Goal: Information Seeking & Learning: Learn about a topic

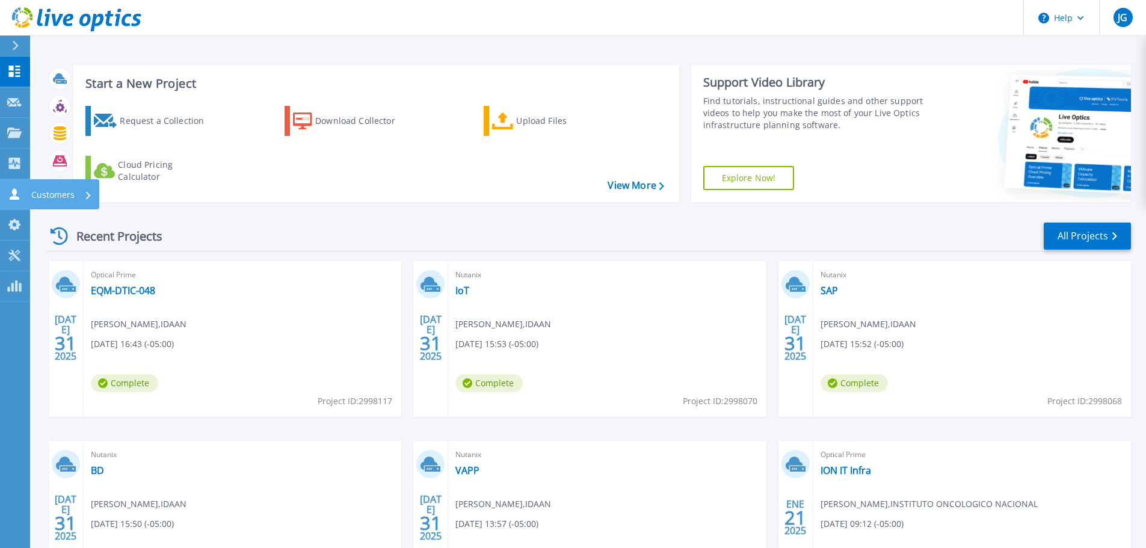
click at [40, 191] on p "Customers" at bounding box center [52, 194] width 43 height 31
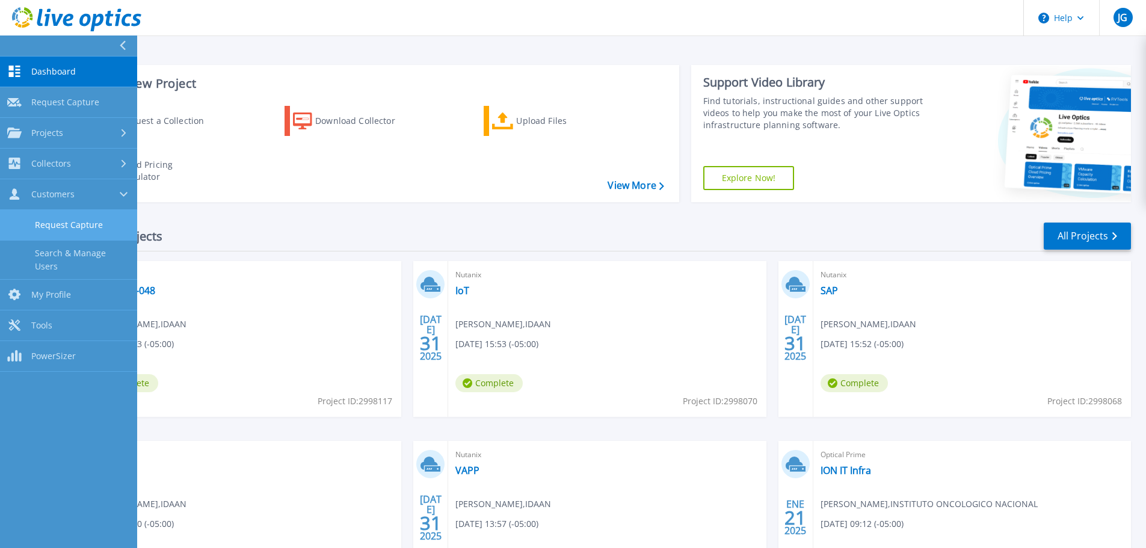
click at [109, 214] on link "Request Capture" at bounding box center [68, 225] width 137 height 31
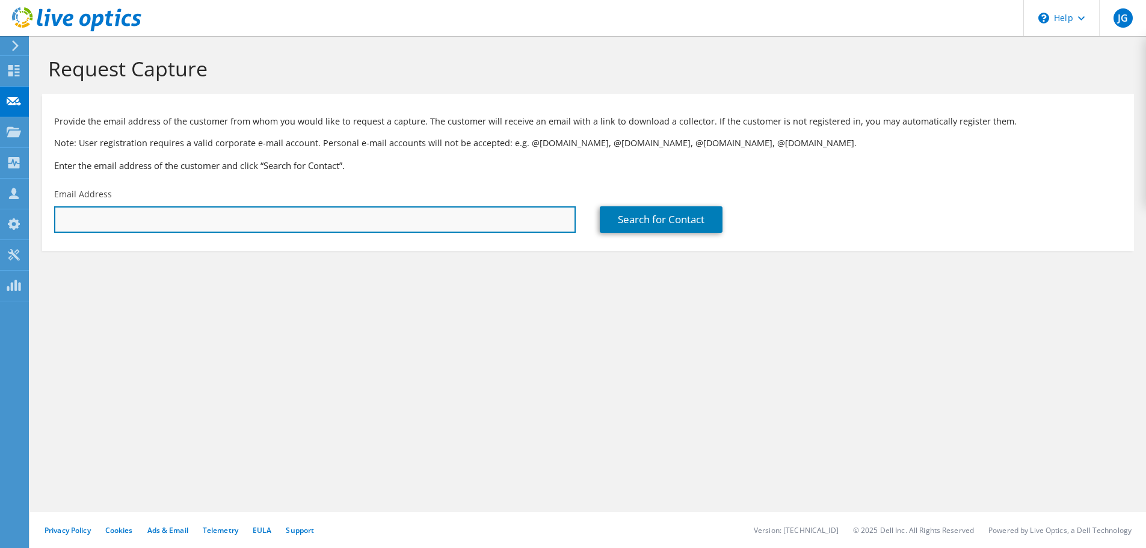
click at [253, 220] on input "text" at bounding box center [314, 219] width 521 height 26
click at [124, 215] on input "text" at bounding box center [314, 219] width 521 height 26
type input "aramos@electrisa.com"
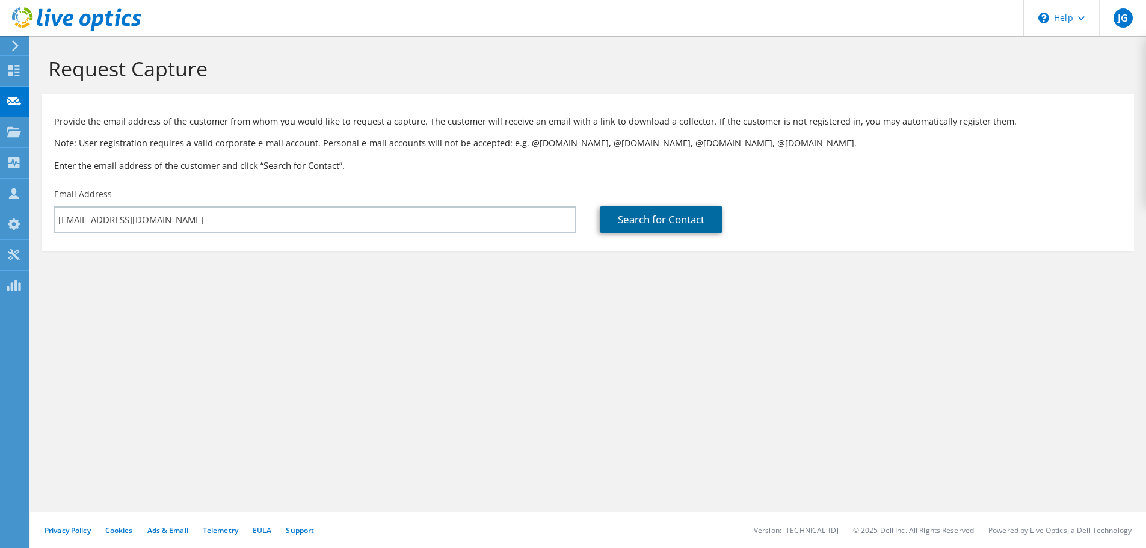
click at [641, 207] on link "Search for Contact" at bounding box center [661, 219] width 123 height 26
type input "Electrisa"
type input "Ariel"
type input "Ramos"
type input "Panama"
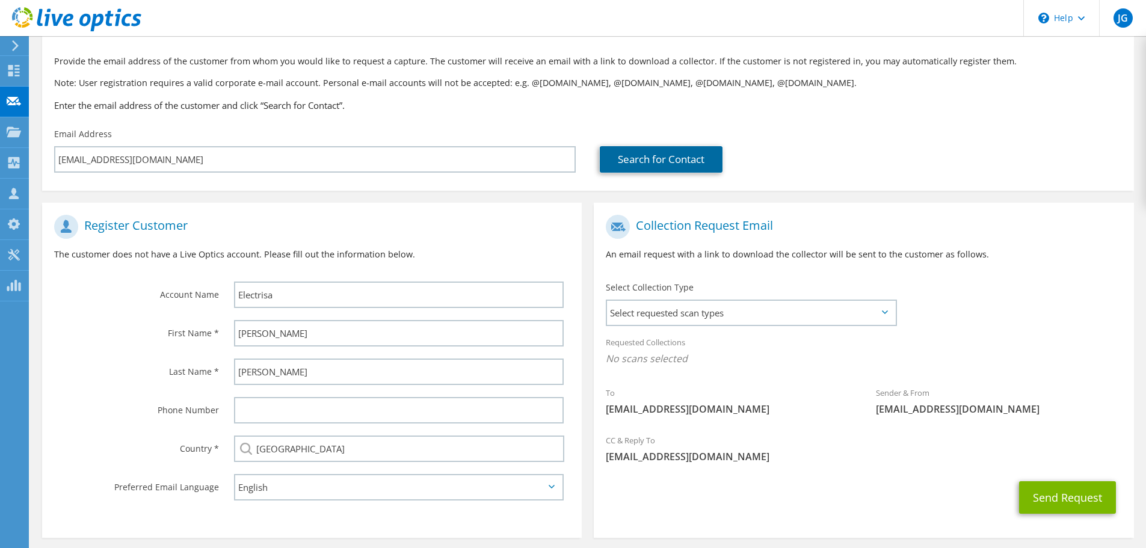
scroll to position [110, 0]
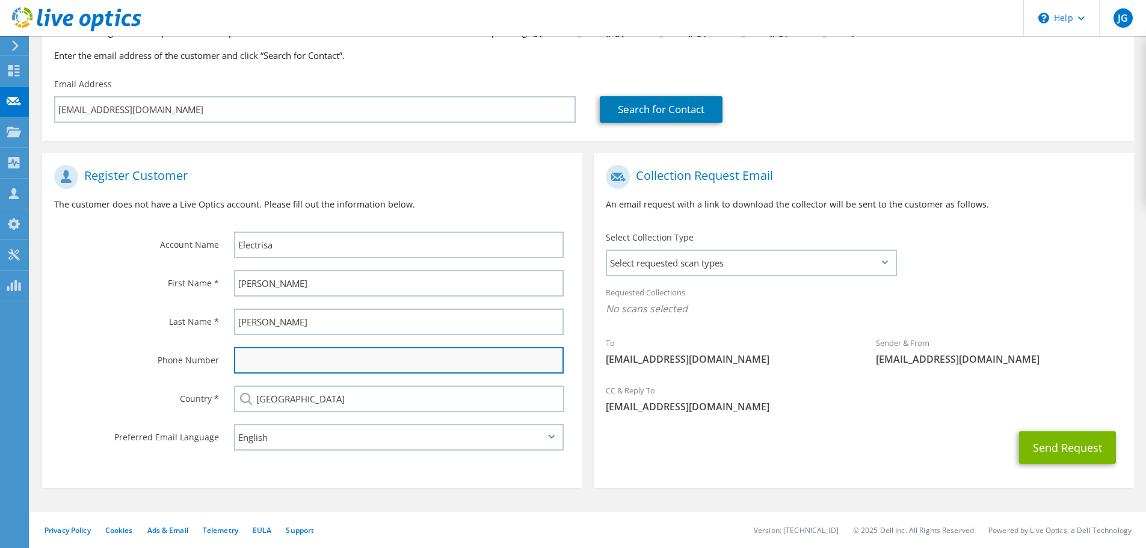
click at [307, 355] on input "text" at bounding box center [399, 360] width 330 height 26
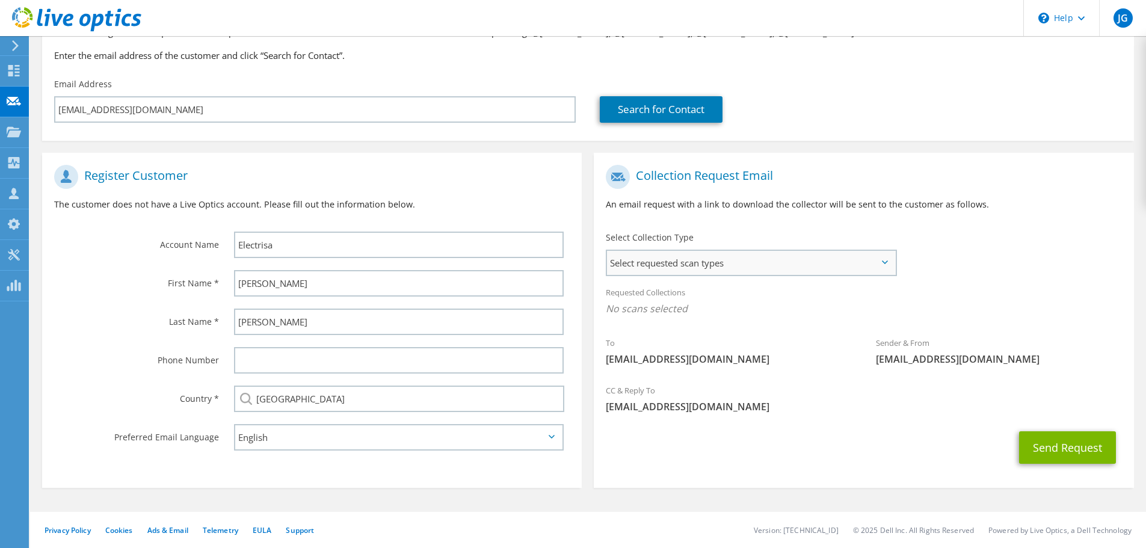
click at [743, 258] on span "Select requested scan types" at bounding box center [751, 263] width 288 height 24
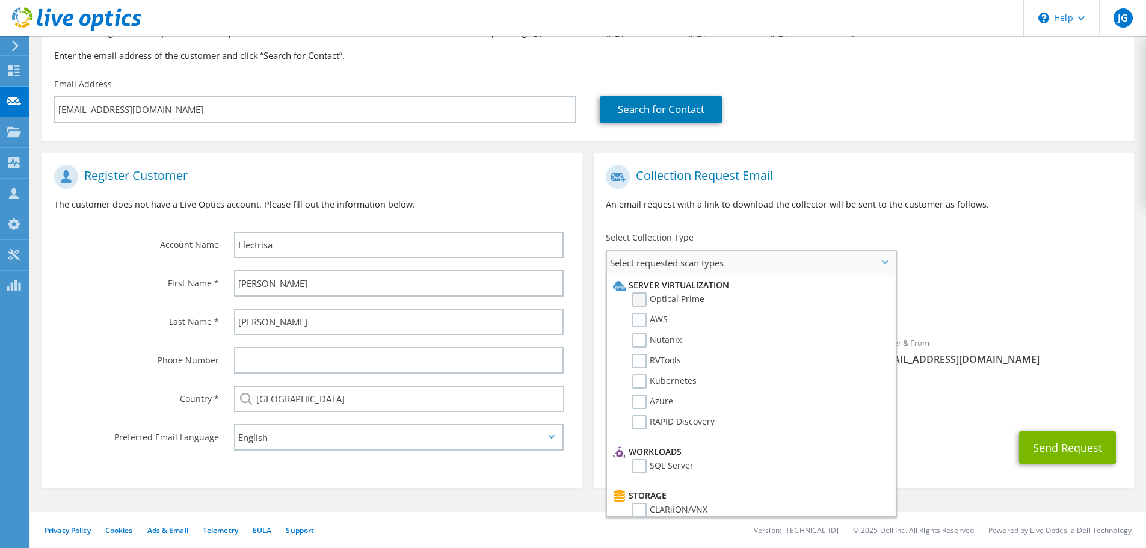
click at [641, 301] on label "Optical Prime" at bounding box center [668, 299] width 72 height 14
click at [0, 0] on input "Optical Prime" at bounding box center [0, 0] width 0 height 0
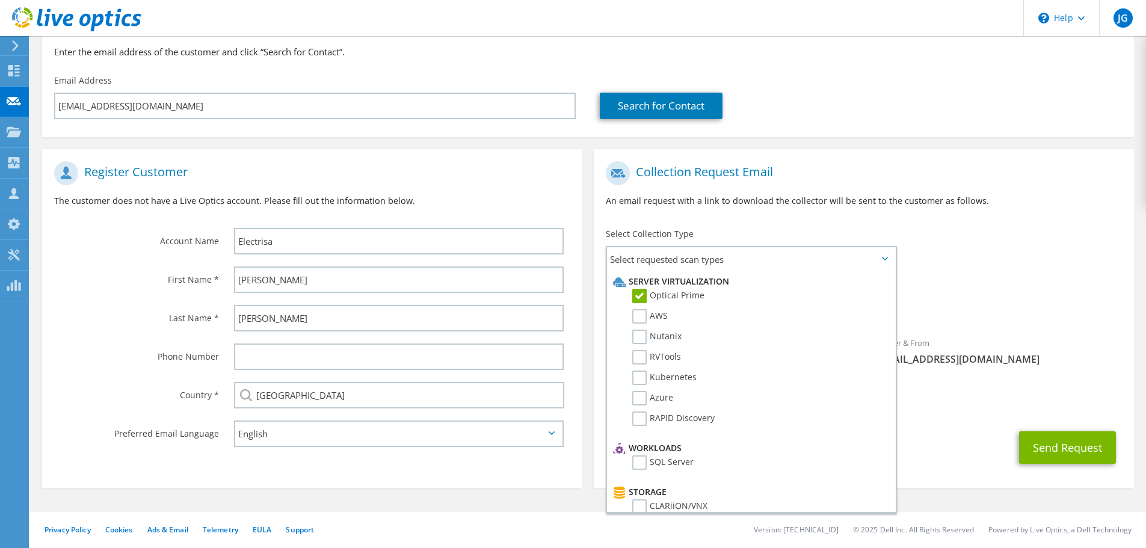
click at [983, 271] on div "To aramos@electrisa.com Sender & From liveoptics@liveoptics.com" at bounding box center [863, 266] width 539 height 223
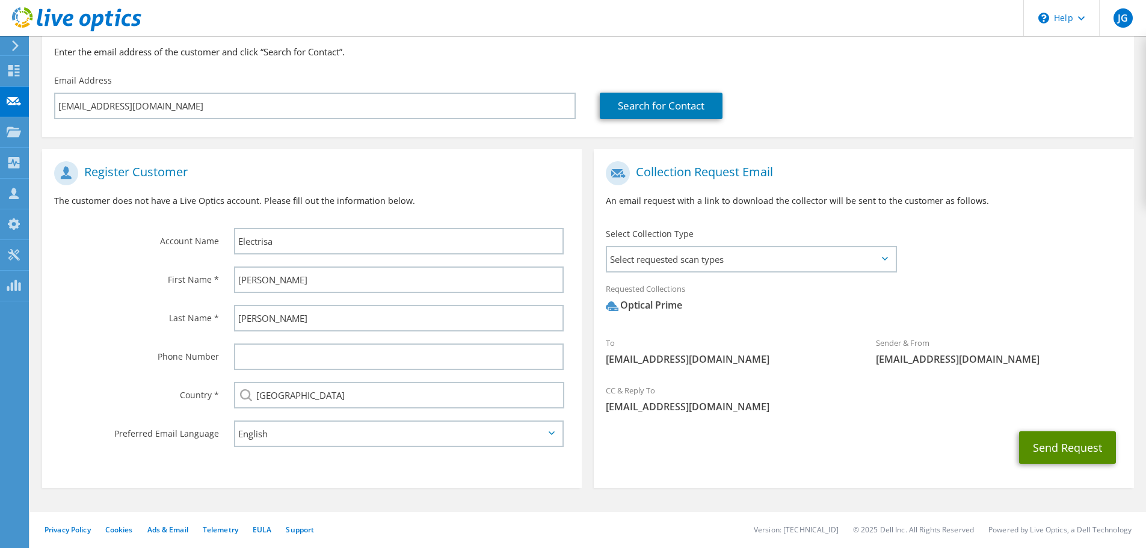
click at [1084, 441] on button "Send Request" at bounding box center [1067, 447] width 97 height 32
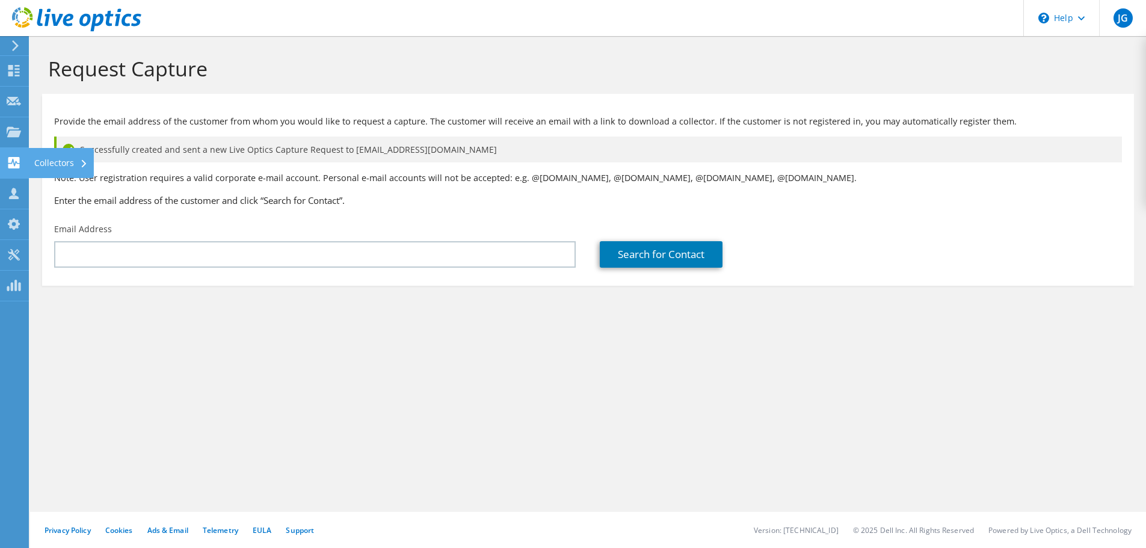
click at [67, 165] on div "Collectors" at bounding box center [61, 163] width 66 height 30
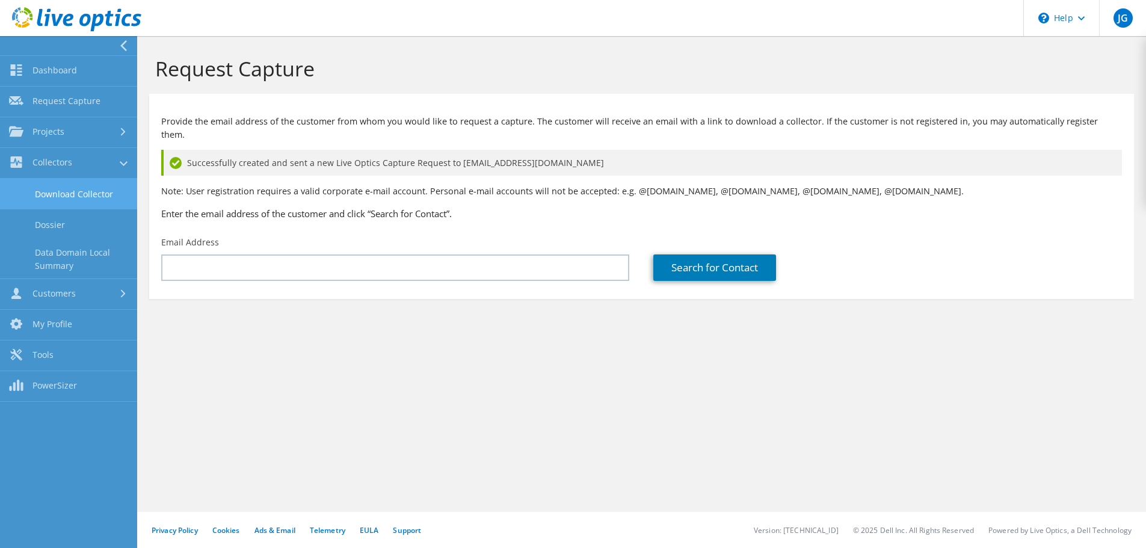
click at [89, 194] on link "Download Collector" at bounding box center [68, 194] width 137 height 31
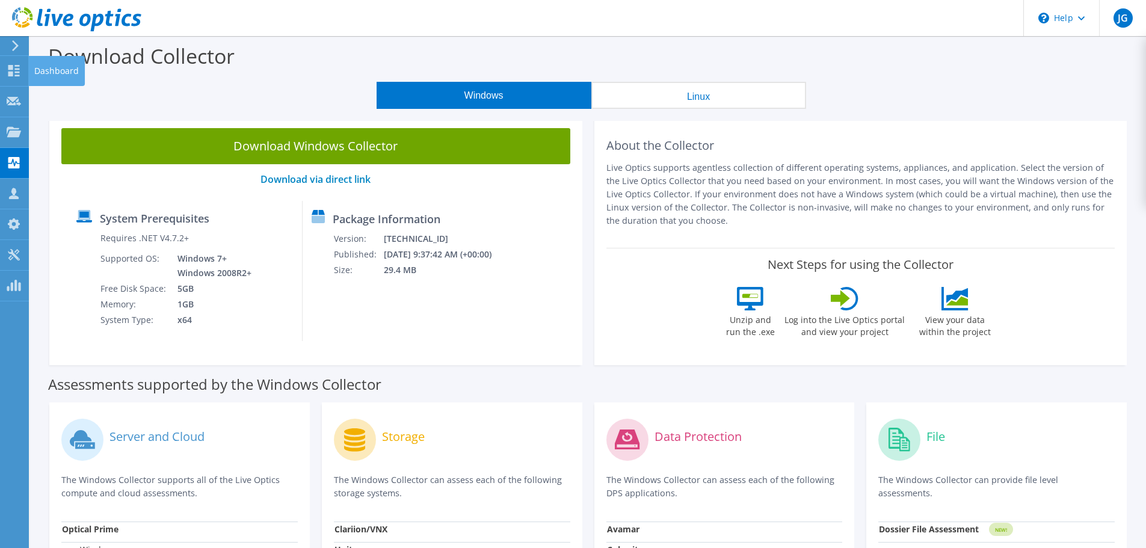
click at [33, 68] on div "Dashboard" at bounding box center [56, 71] width 57 height 30
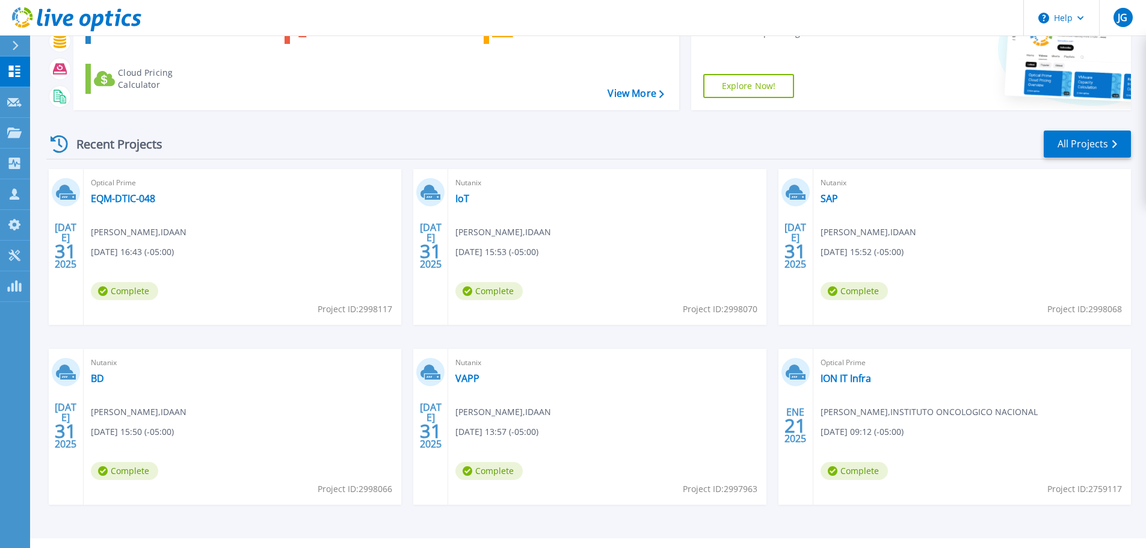
scroll to position [118, 0]
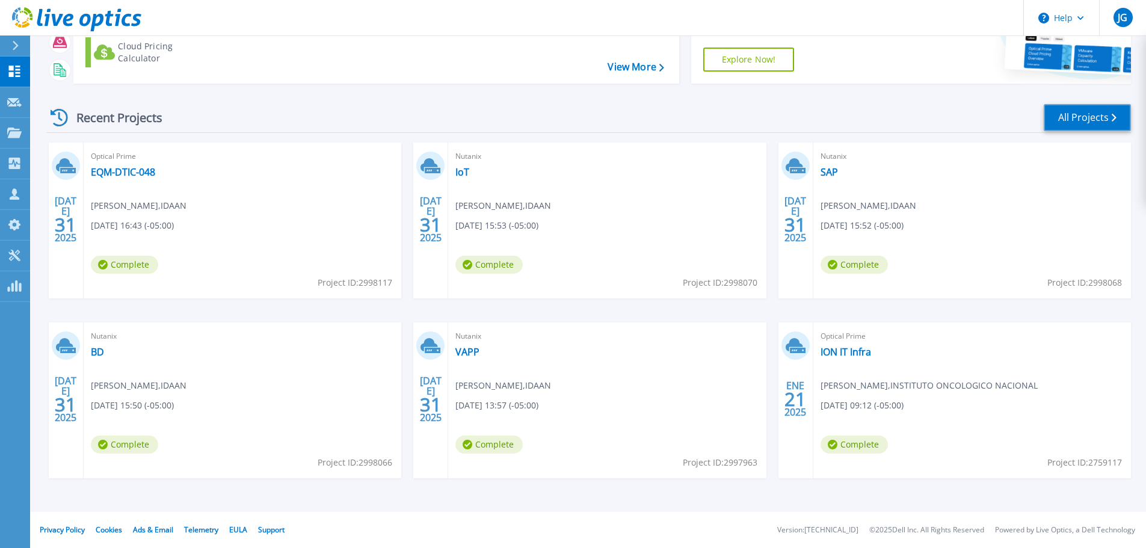
click at [1090, 126] on link "All Projects" at bounding box center [1086, 117] width 87 height 27
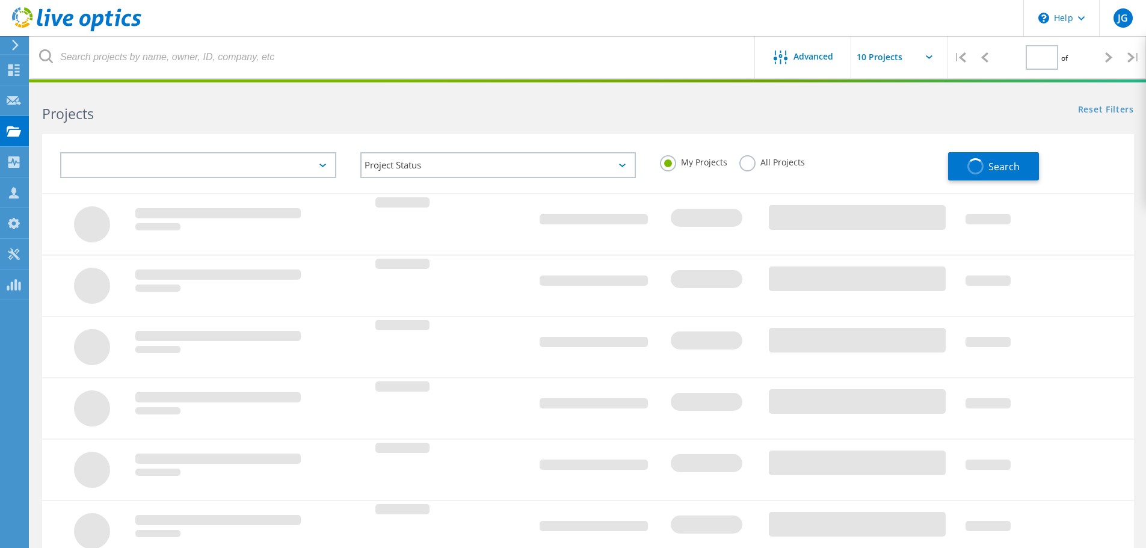
type input "1"
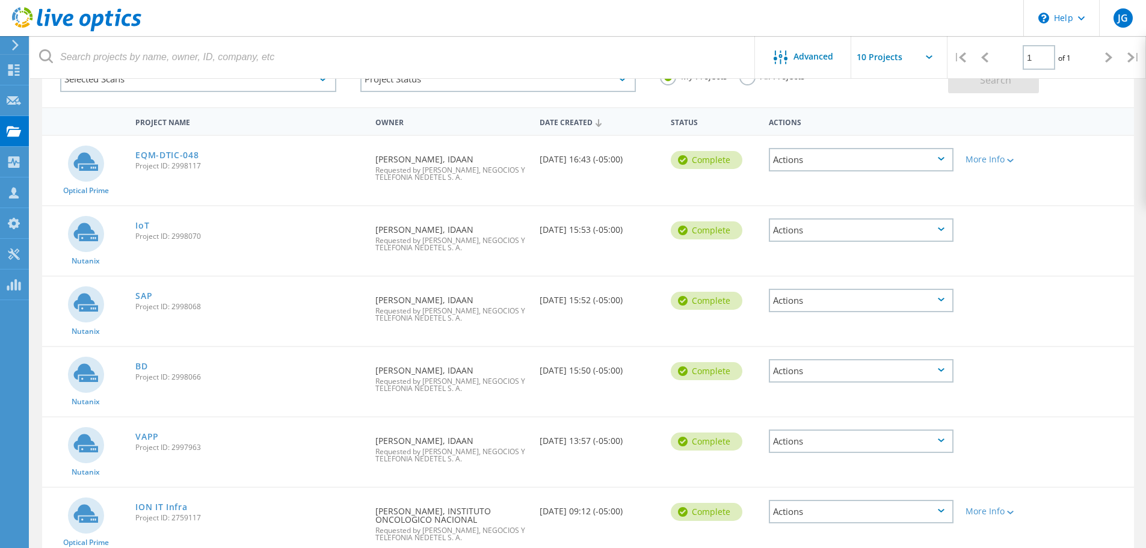
scroll to position [152, 0]
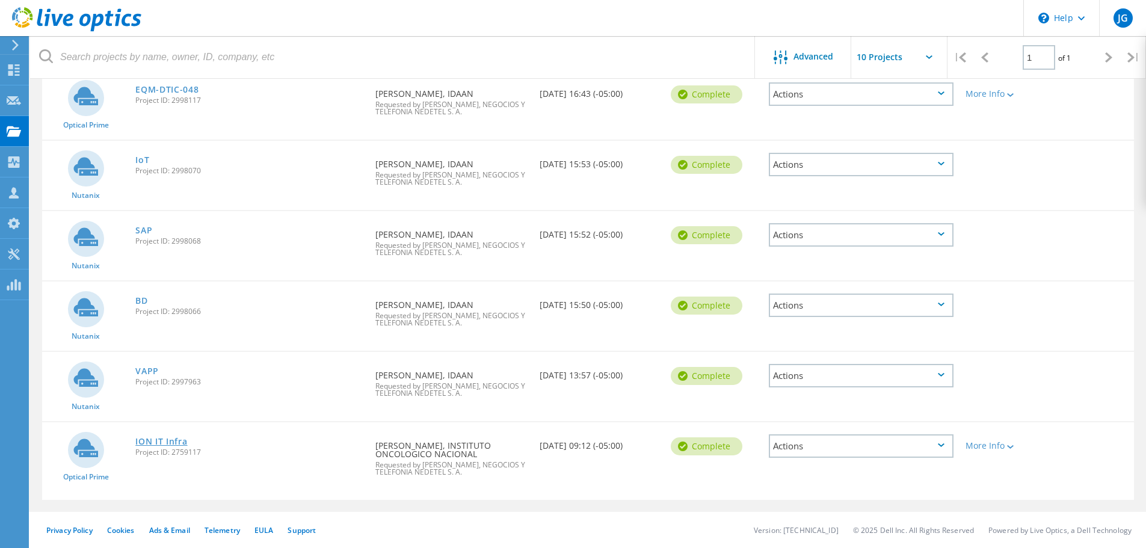
click at [164, 438] on link "ION IT Infra" at bounding box center [161, 441] width 52 height 8
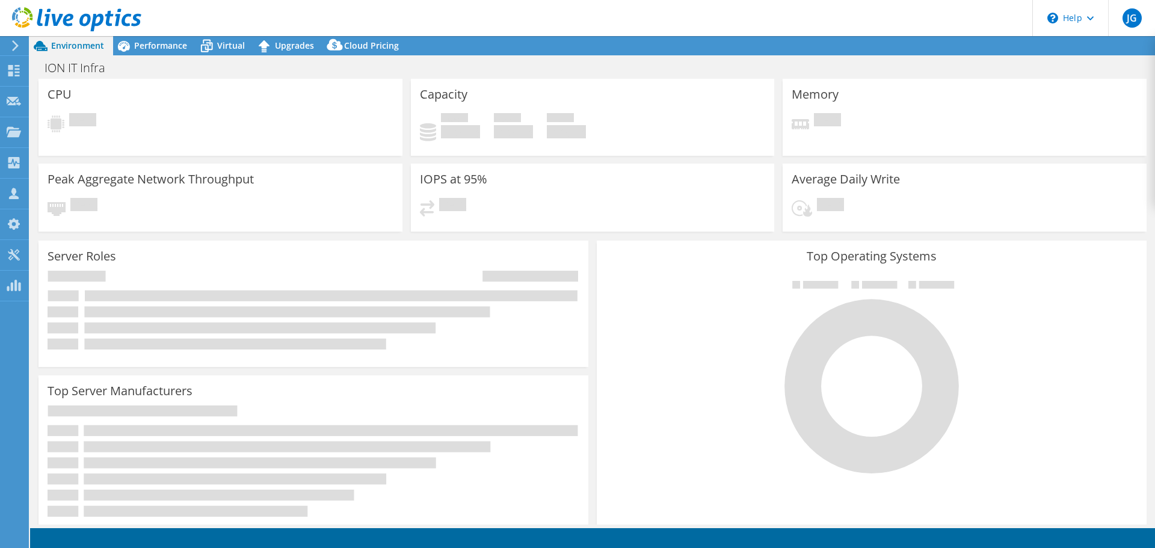
select select "USD"
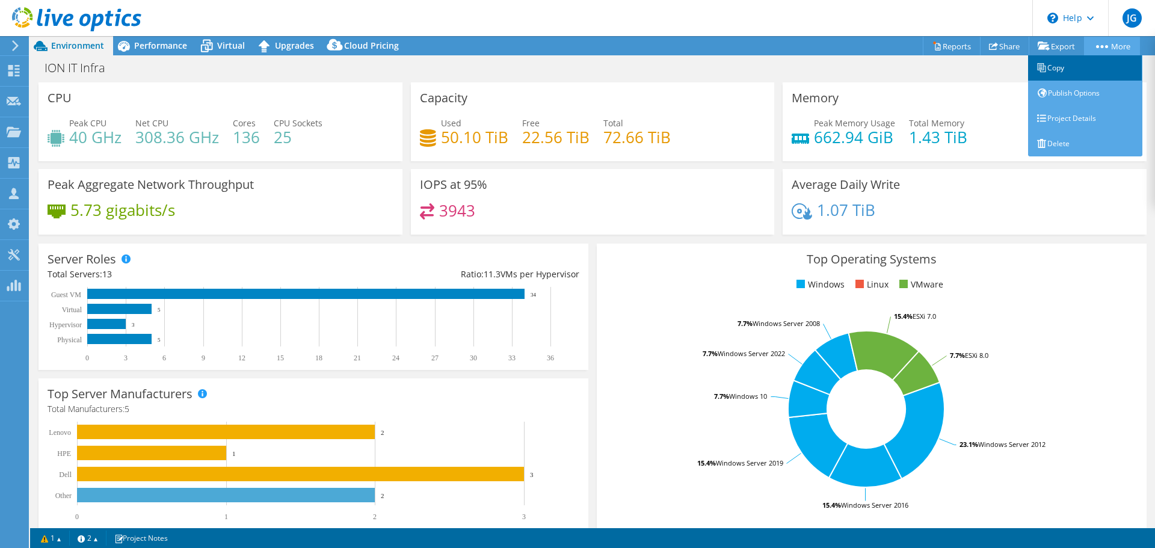
click at [1091, 63] on link "Copy" at bounding box center [1085, 67] width 114 height 25
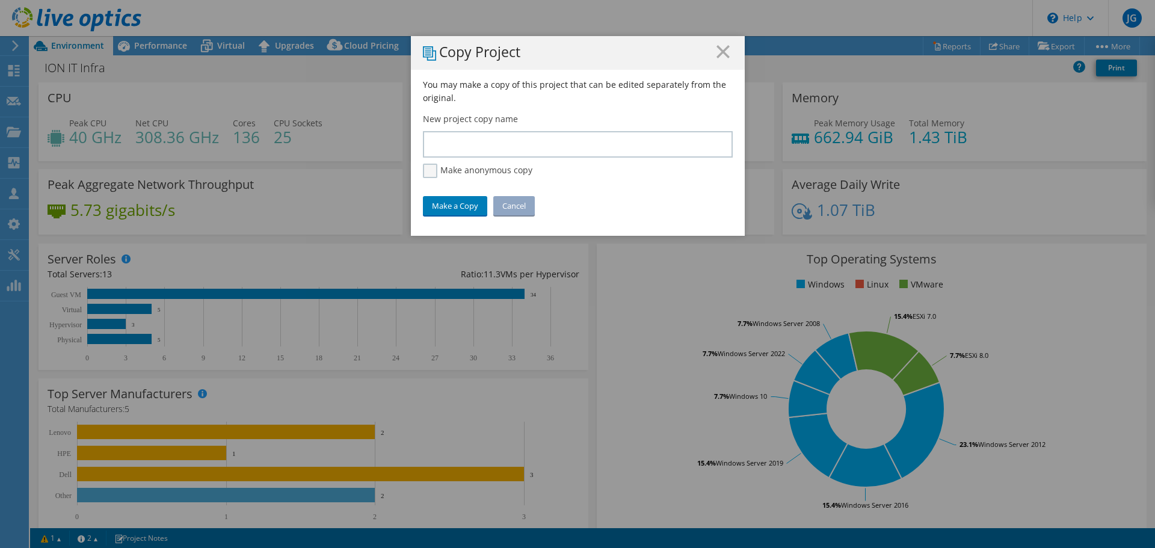
click at [471, 172] on label "Make anonymous copy" at bounding box center [477, 171] width 109 height 14
click at [0, 0] on input "Make anonymous copy" at bounding box center [0, 0] width 0 height 0
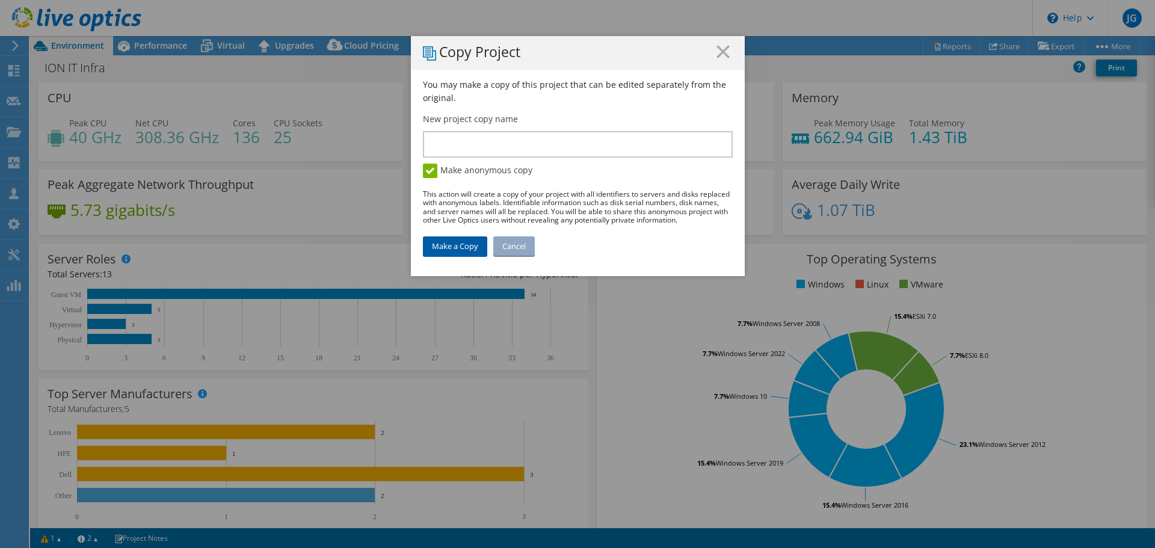
click at [453, 251] on link "Make a Copy" at bounding box center [455, 245] width 64 height 19
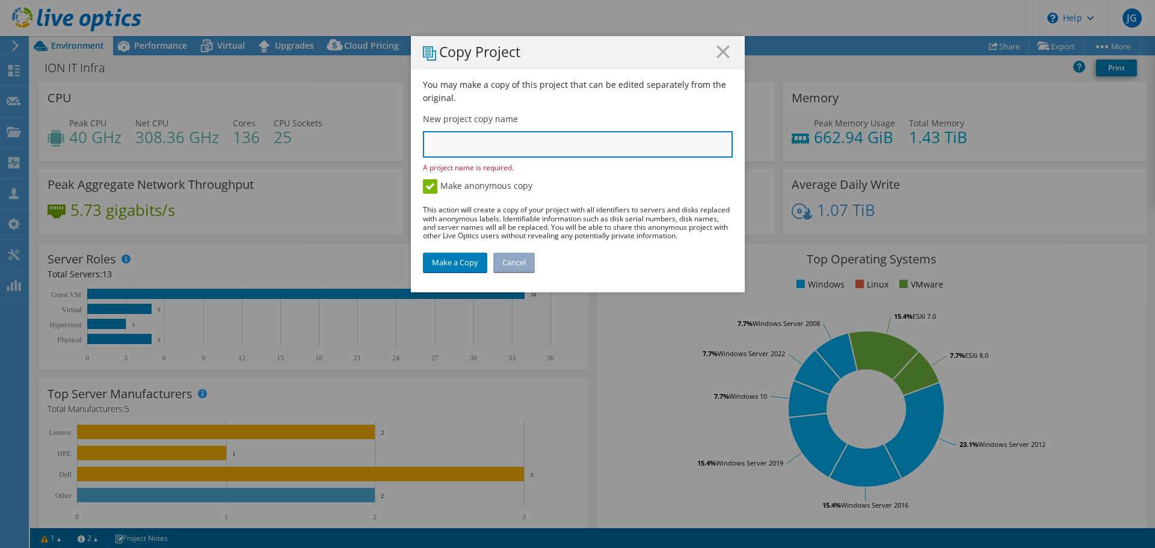
click at [462, 146] on input "text" at bounding box center [578, 144] width 310 height 26
type input "Test"
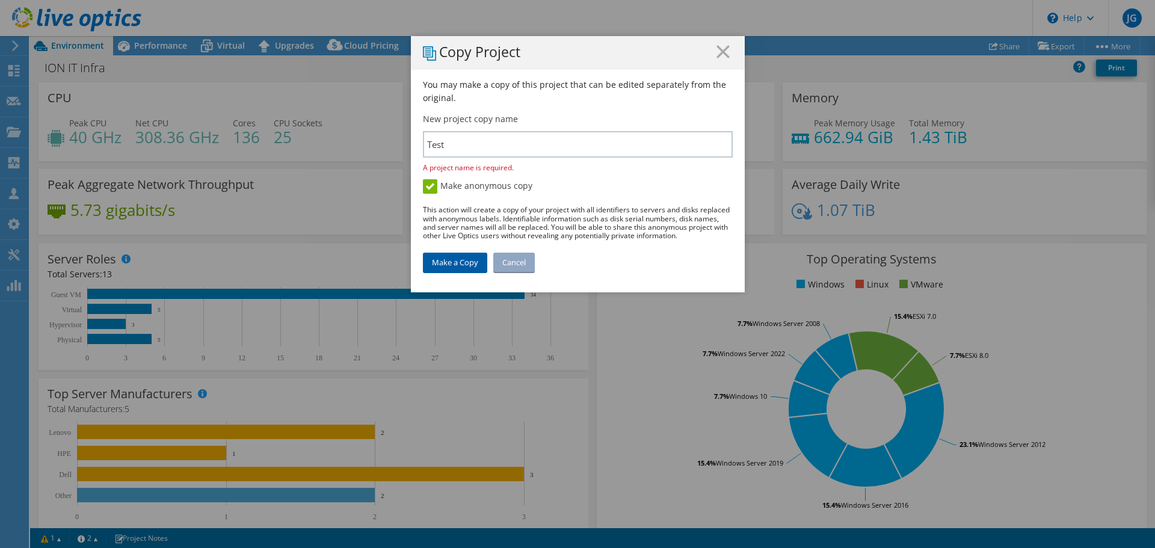
click at [458, 266] on link "Make a Copy" at bounding box center [455, 262] width 64 height 19
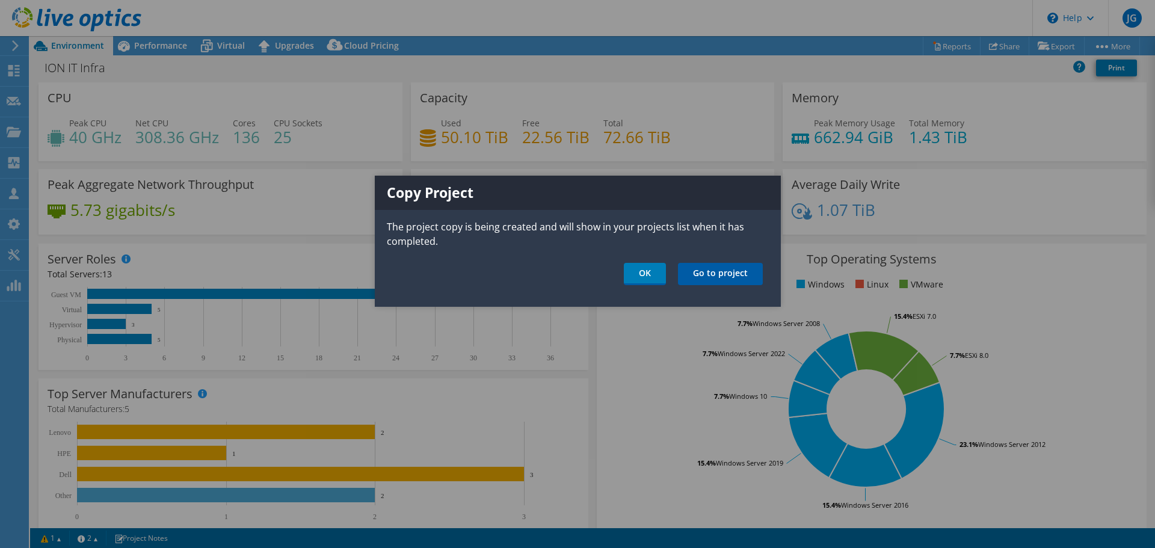
click at [710, 272] on link "Go to project" at bounding box center [720, 274] width 85 height 22
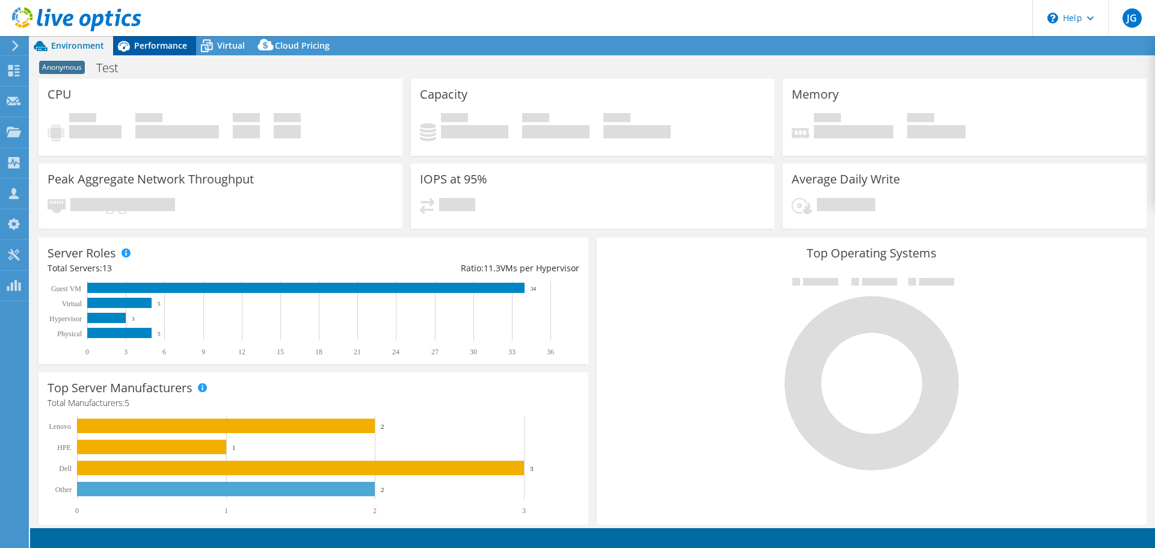
click at [147, 47] on span "Performance" at bounding box center [160, 45] width 53 height 11
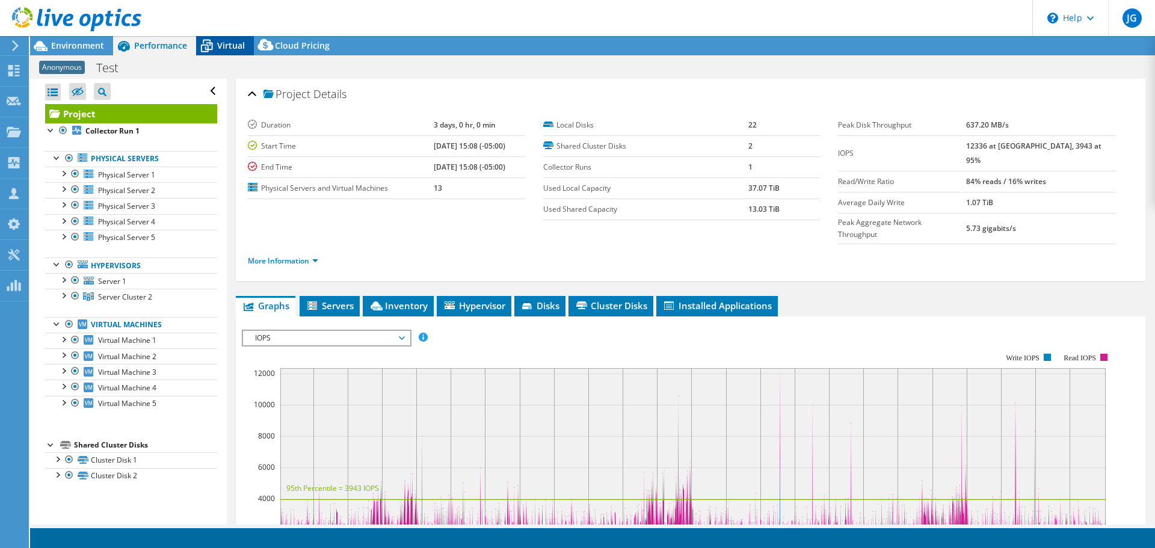
click at [225, 47] on span "Virtual" at bounding box center [231, 45] width 28 height 11
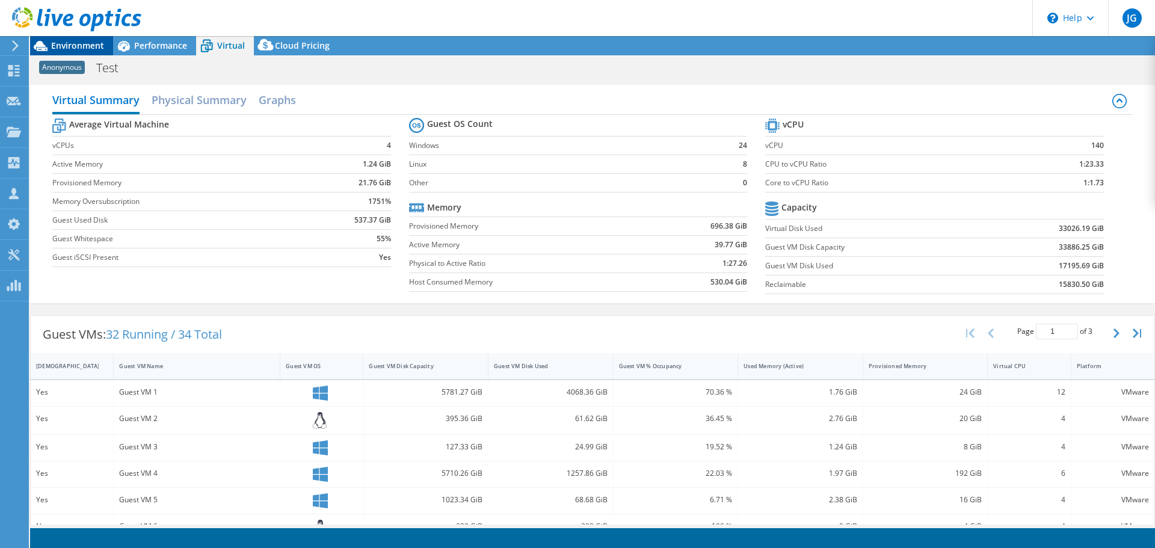
click at [82, 47] on span "Environment" at bounding box center [77, 45] width 53 height 11
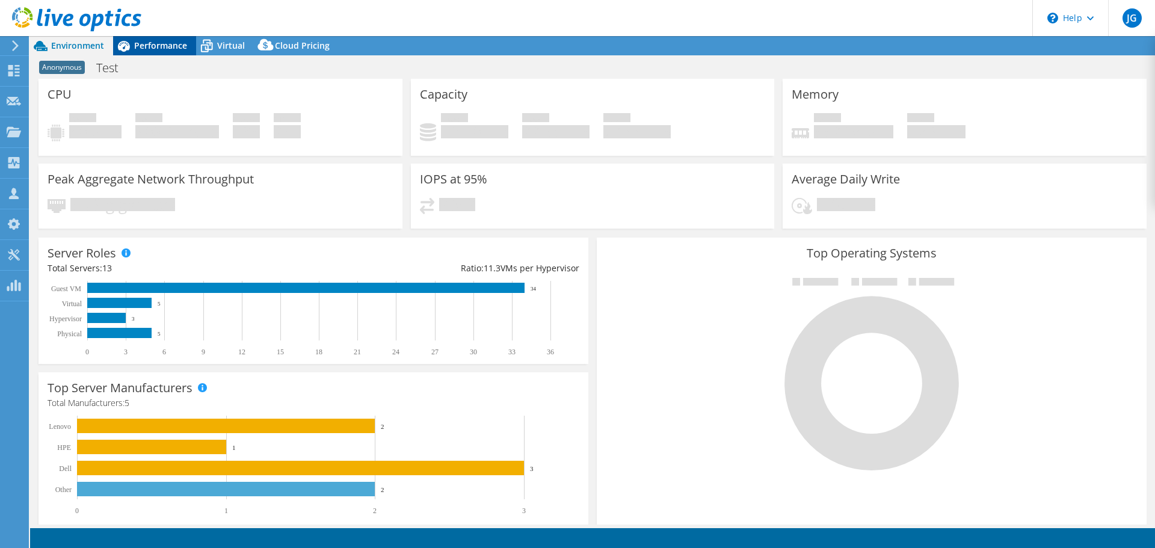
click at [167, 49] on span "Performance" at bounding box center [160, 45] width 53 height 11
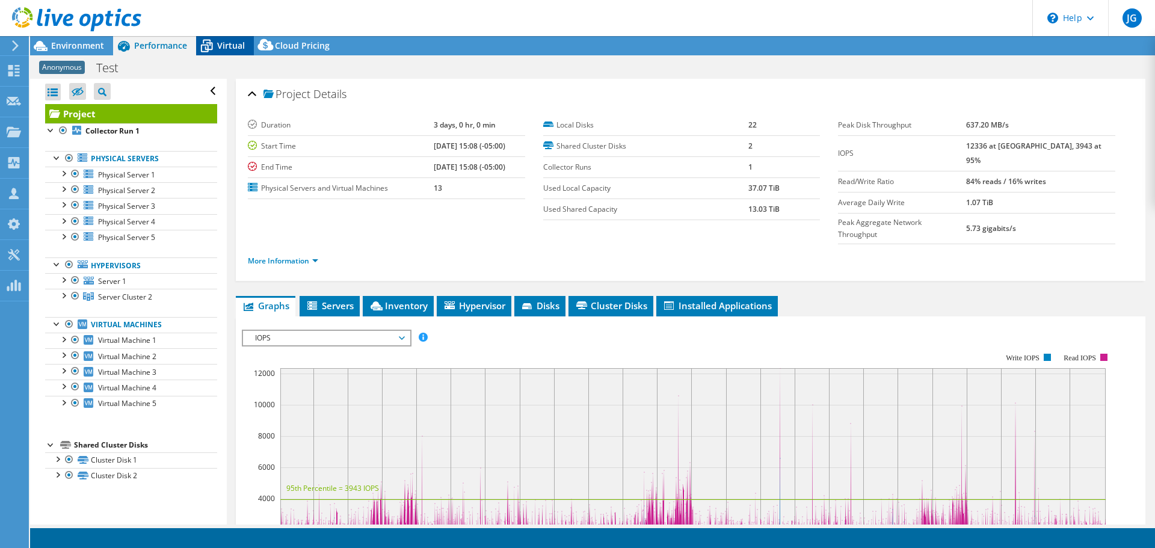
click at [224, 49] on span "Virtual" at bounding box center [231, 45] width 28 height 11
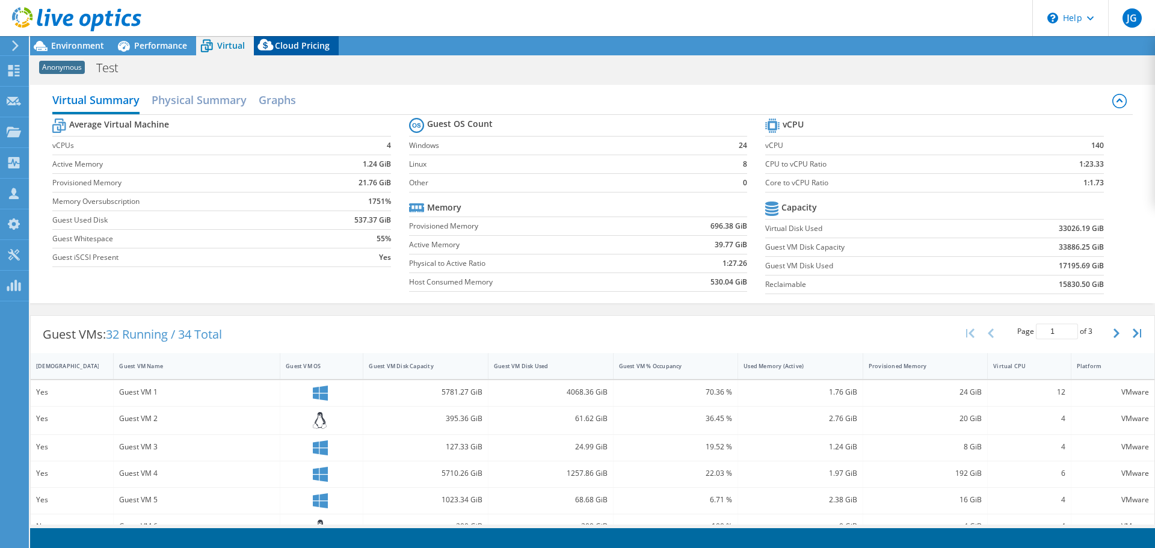
click at [308, 52] on div "Cloud Pricing" at bounding box center [296, 45] width 85 height 19
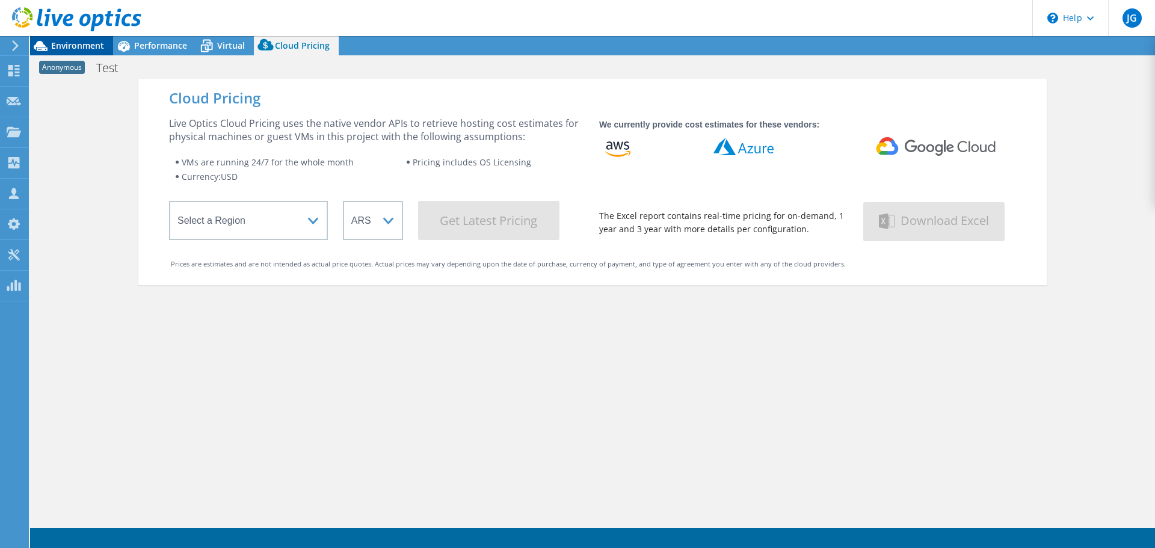
click at [75, 47] on span "Environment" at bounding box center [77, 45] width 53 height 11
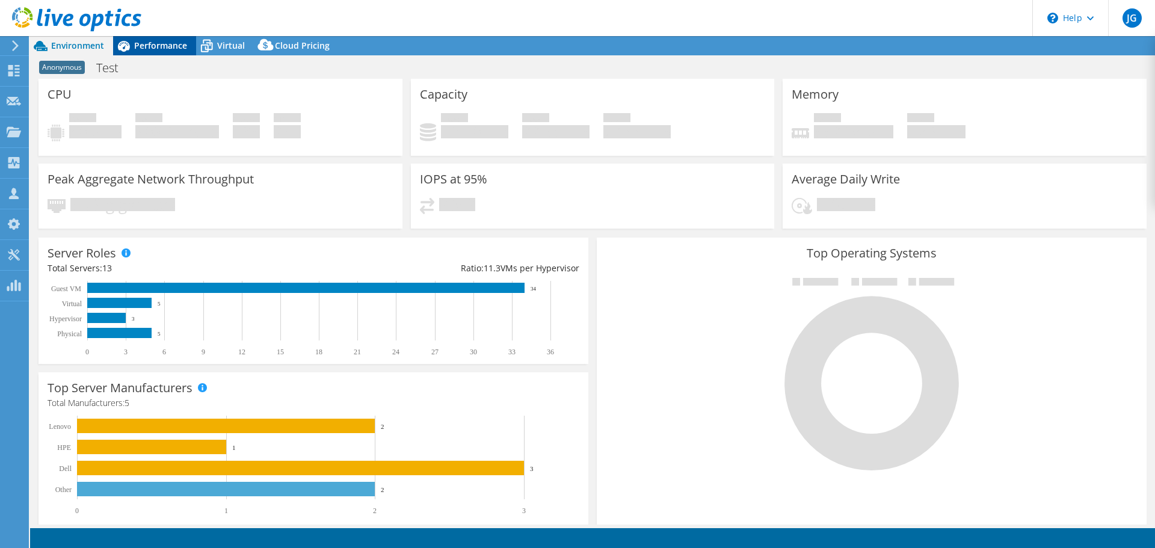
click at [156, 47] on span "Performance" at bounding box center [160, 45] width 53 height 11
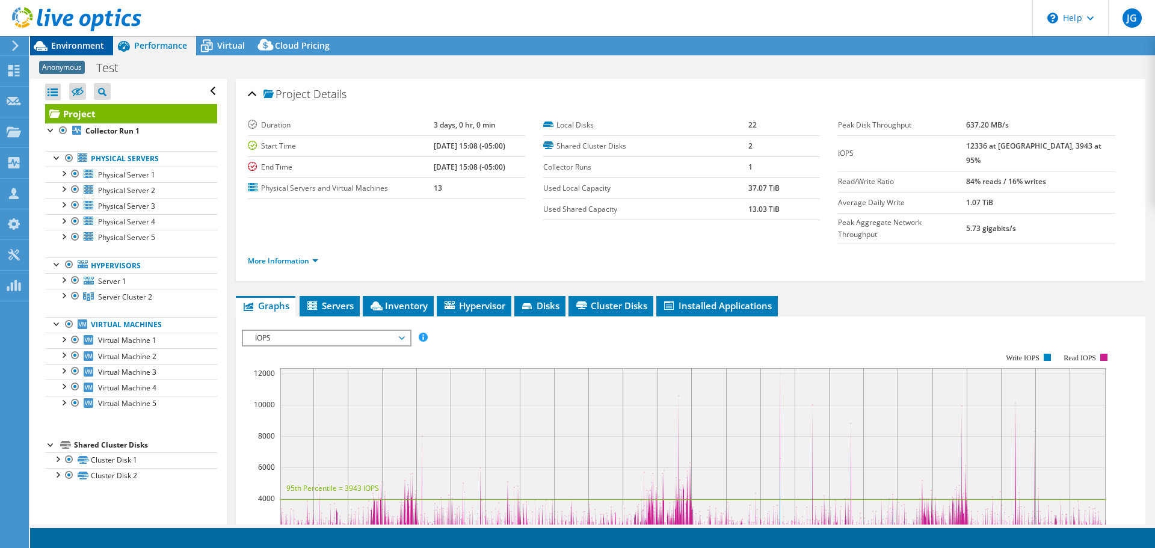
click at [75, 51] on span "Environment" at bounding box center [77, 45] width 53 height 11
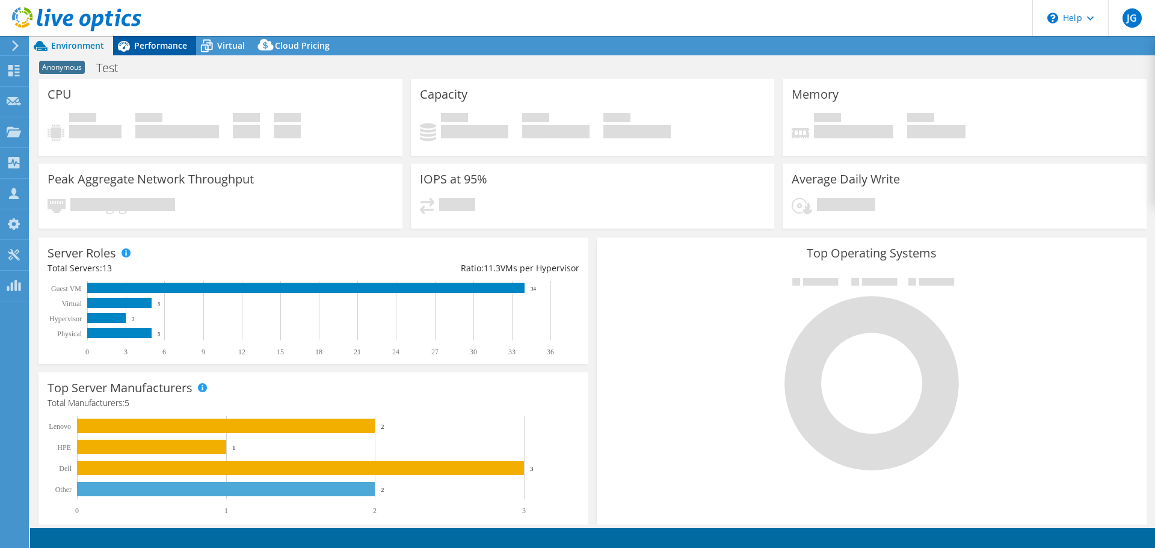
drag, startPoint x: 137, startPoint y: 46, endPoint x: 148, endPoint y: 51, distance: 12.4
click at [137, 46] on span "Performance" at bounding box center [160, 45] width 53 height 11
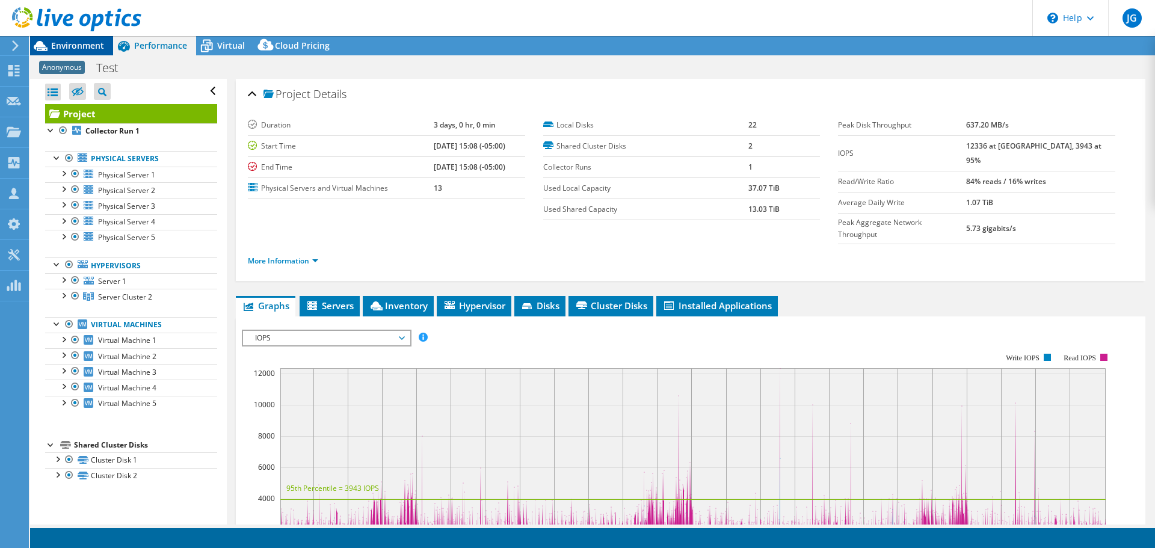
click at [91, 45] on span "Environment" at bounding box center [77, 45] width 53 height 11
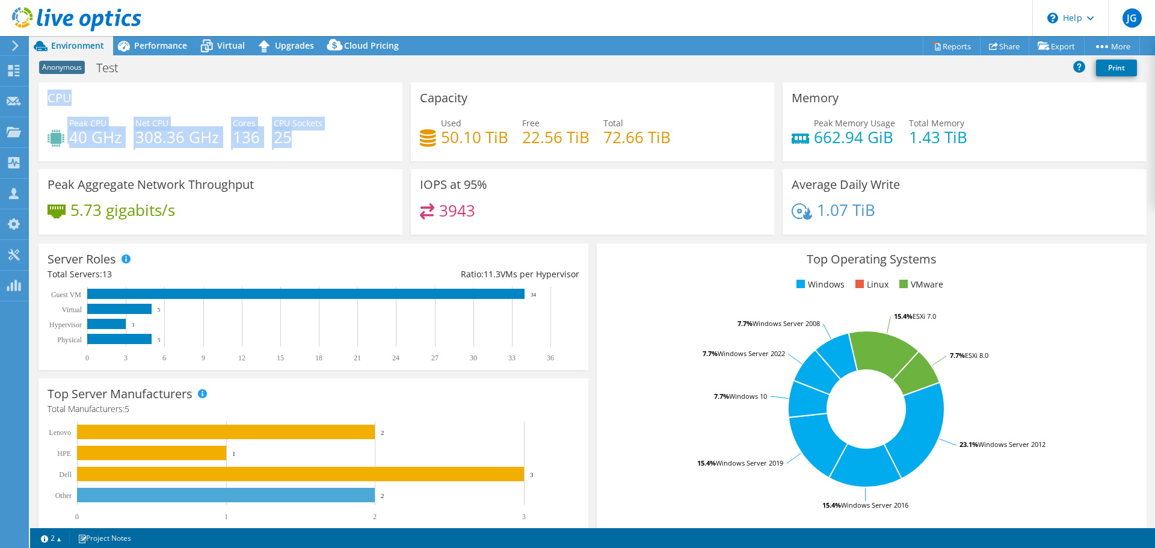
drag, startPoint x: 51, startPoint y: 95, endPoint x: 292, endPoint y: 149, distance: 247.2
click at [291, 149] on div "CPU Peak CPU 40 GHz Net CPU 308.36 GHz Cores 136 CPU Sockets 25" at bounding box center [220, 121] width 364 height 79
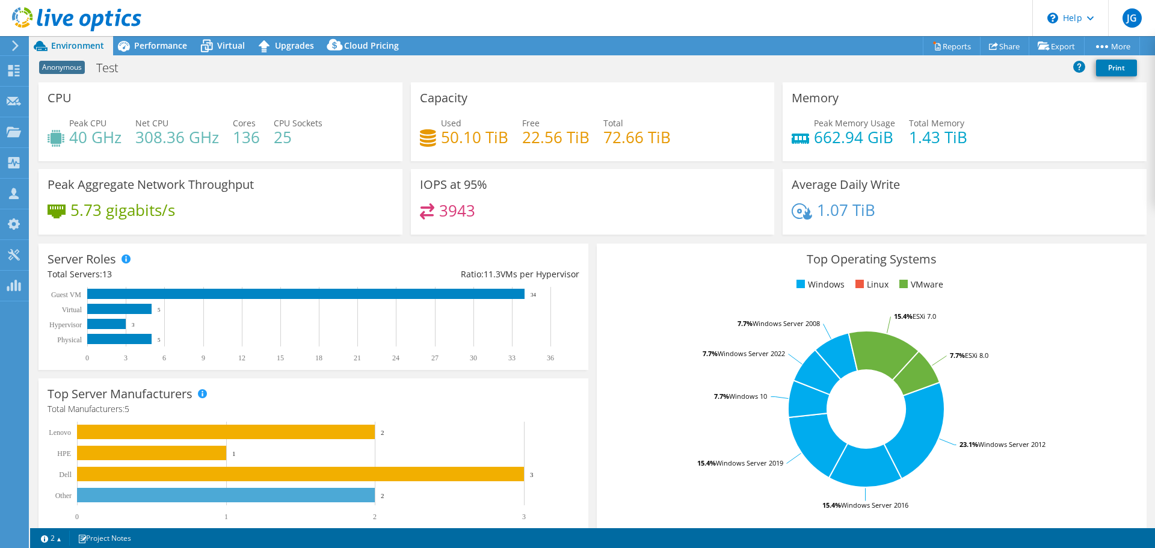
click at [303, 146] on div "Peak CPU 40 GHz Net CPU 308.36 GHz Cores 136 CPU Sockets 25" at bounding box center [221, 136] width 346 height 39
click at [294, 138] on h4 "25" at bounding box center [298, 137] width 49 height 13
drag, startPoint x: 290, startPoint y: 140, endPoint x: 275, endPoint y: 146, distance: 15.9
click at [277, 144] on h4 "25" at bounding box center [298, 137] width 49 height 13
drag, startPoint x: 259, startPoint y: 143, endPoint x: 223, endPoint y: 131, distance: 37.9
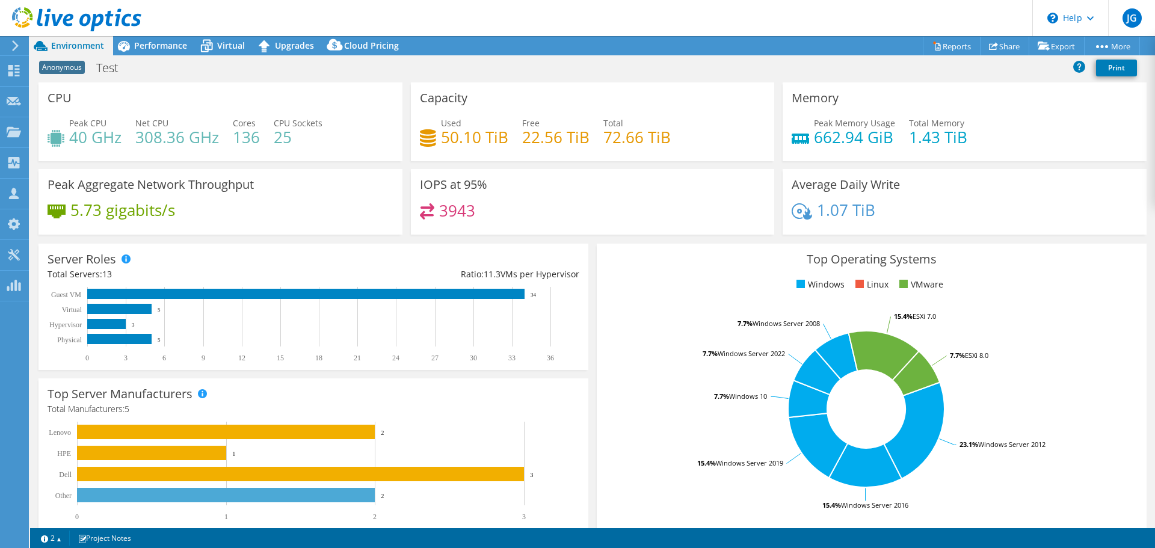
click at [252, 141] on div "Peak CPU 40 GHz Net CPU 308.36 GHz Cores 136 CPU Sockets 25" at bounding box center [221, 136] width 346 height 39
drag, startPoint x: 219, startPoint y: 134, endPoint x: 137, endPoint y: 138, distance: 81.9
click at [137, 138] on div "Peak CPU 40 GHz Net CPU 308.36 GHz Cores 136 CPU Sockets 25" at bounding box center [221, 136] width 346 height 39
click at [124, 149] on div "Peak CPU 40 GHz Net CPU 308.36 GHz Cores 136 CPU Sockets 25" at bounding box center [221, 136] width 346 height 39
drag, startPoint x: 117, startPoint y: 140, endPoint x: 66, endPoint y: 137, distance: 51.2
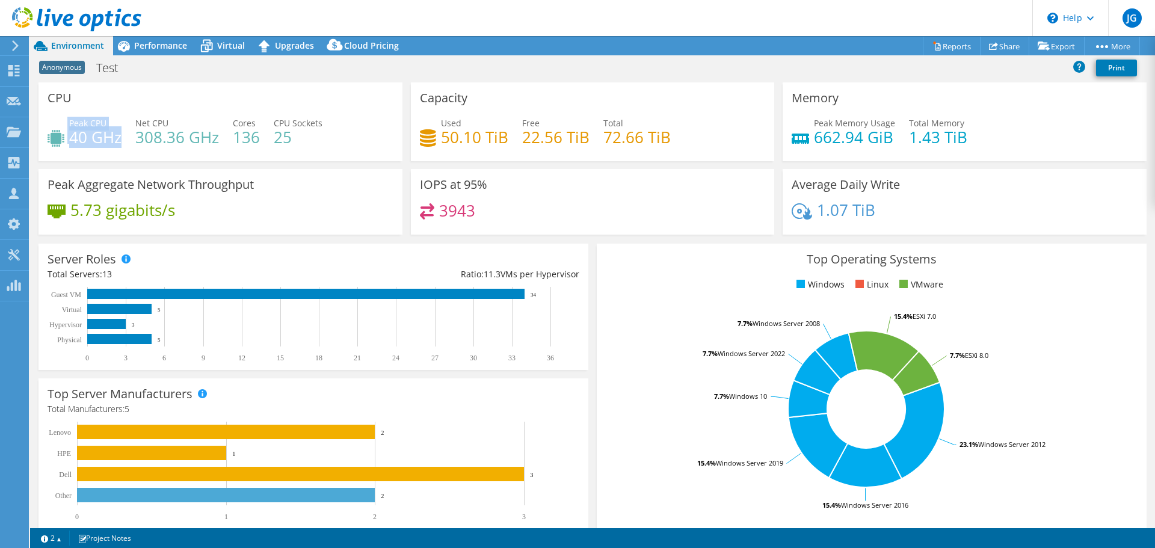
click at [66, 137] on div "Peak CPU 40 GHz" at bounding box center [85, 130] width 74 height 27
click at [524, 132] on h4 "22.56 TiB" at bounding box center [555, 137] width 67 height 13
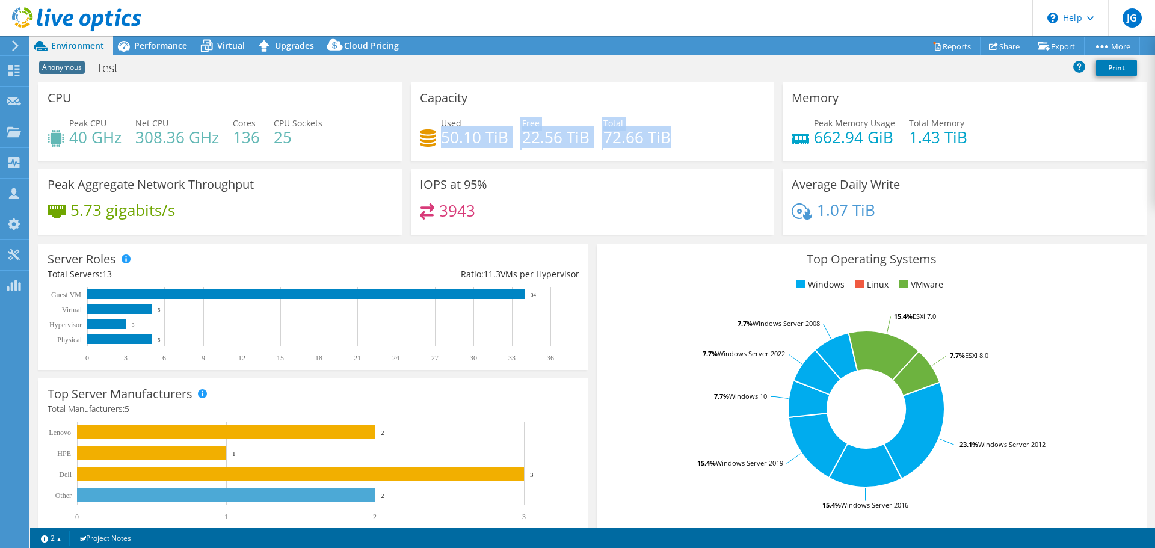
drag, startPoint x: 663, startPoint y: 135, endPoint x: 442, endPoint y: 135, distance: 221.3
click at [442, 135] on div "Used 50.10 TiB Free 22.56 TiB Total 72.66 TiB" at bounding box center [593, 136] width 346 height 39
click at [704, 127] on div "Used 50.10 TiB Free 22.56 TiB Total 72.66 TiB" at bounding box center [593, 136] width 346 height 39
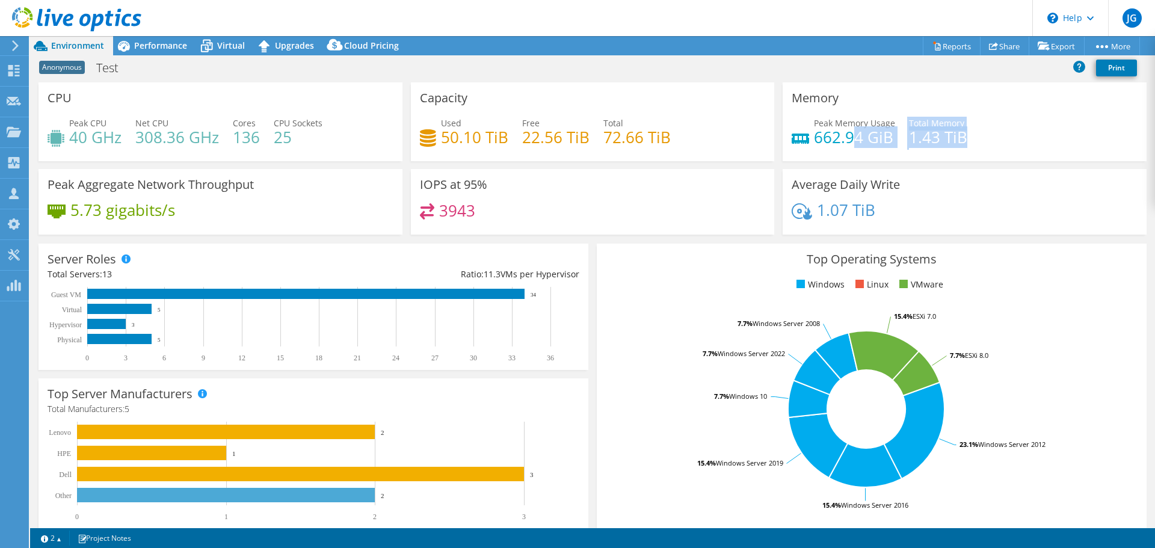
drag, startPoint x: 970, startPoint y: 138, endPoint x: 850, endPoint y: 141, distance: 119.7
click at [850, 141] on div "Peak Memory Usage 662.94 GiB Total Memory 1.43 TiB" at bounding box center [964, 136] width 346 height 39
drag, startPoint x: 873, startPoint y: 208, endPoint x: 814, endPoint y: 207, distance: 58.9
click at [814, 207] on div "1.07 TiB" at bounding box center [964, 215] width 346 height 25
click at [144, 50] on span "Performance" at bounding box center [160, 45] width 53 height 11
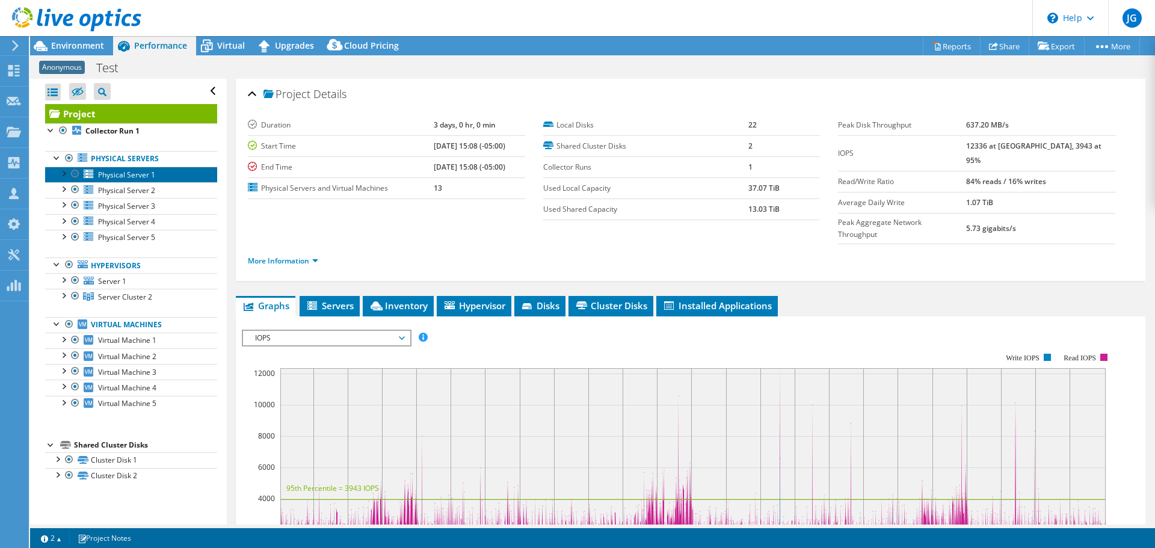
click at [107, 170] on span "Physical Server 1" at bounding box center [126, 175] width 57 height 10
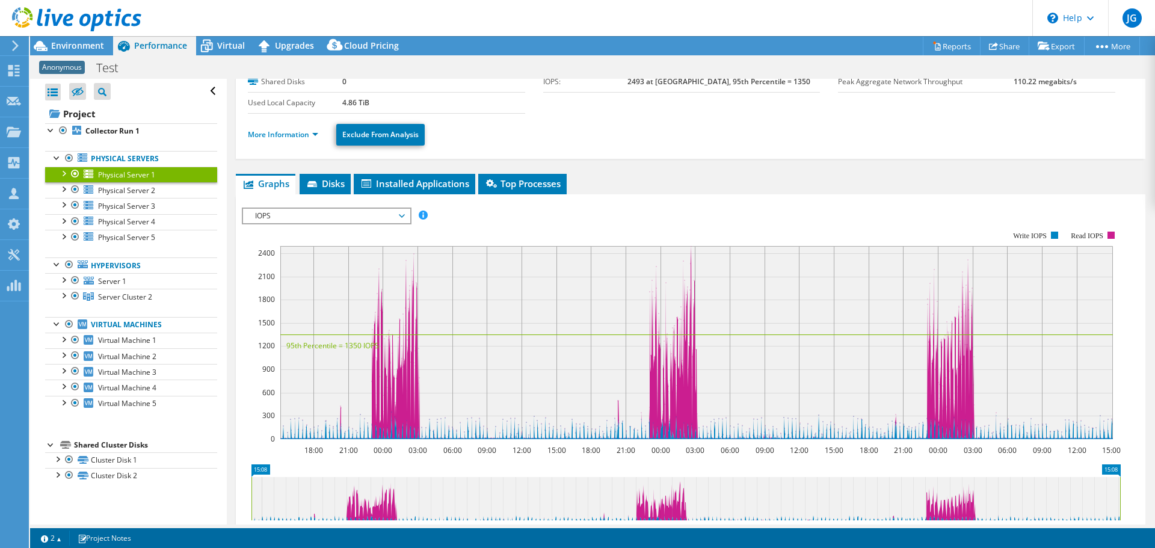
scroll to position [120, 0]
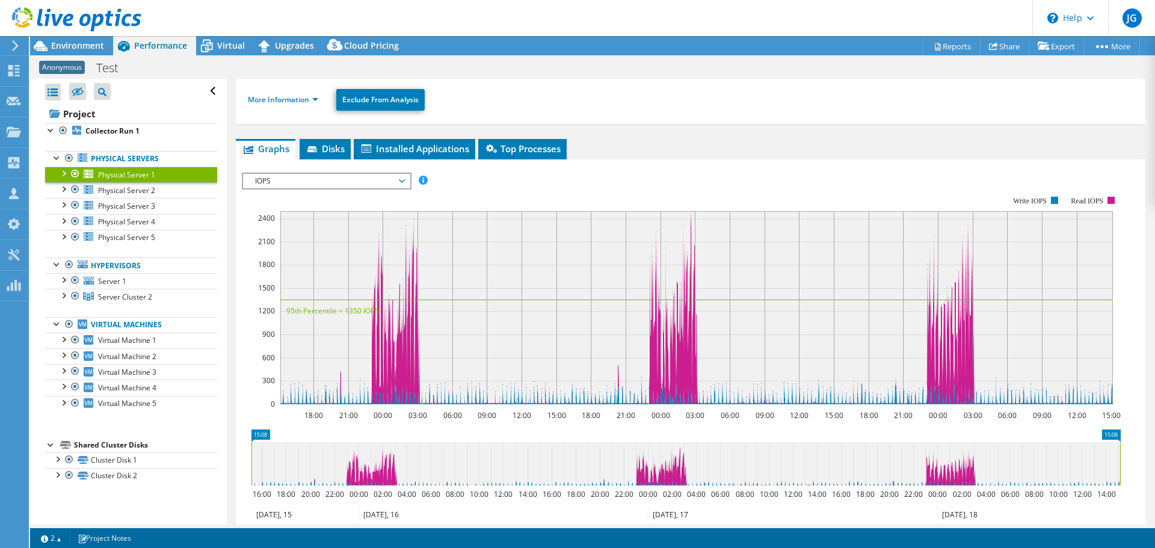
click at [62, 173] on div at bounding box center [63, 173] width 12 height 12
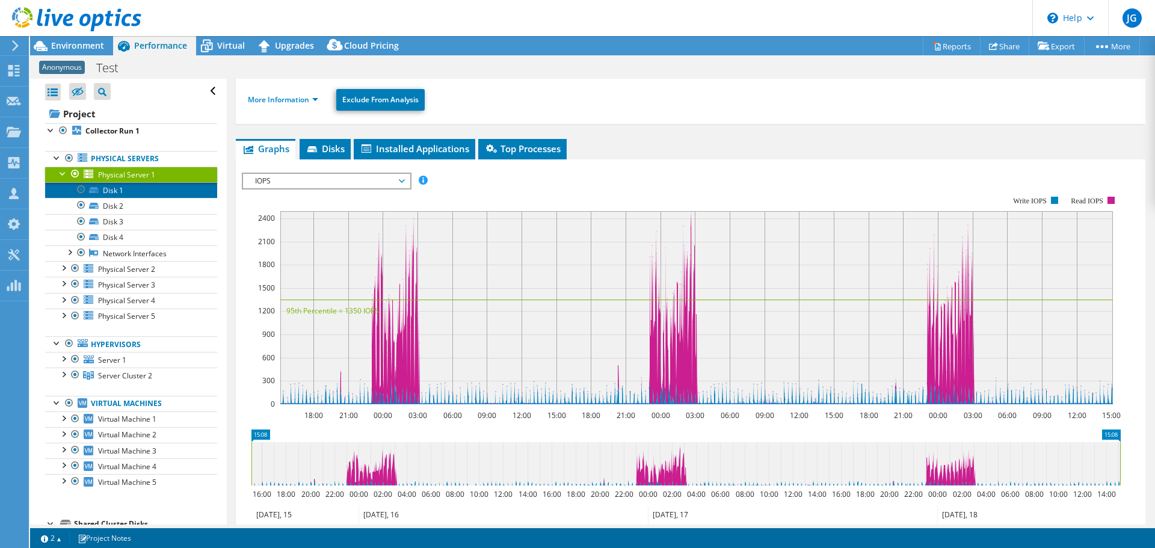
click at [121, 193] on link "Disk 1" at bounding box center [131, 190] width 172 height 16
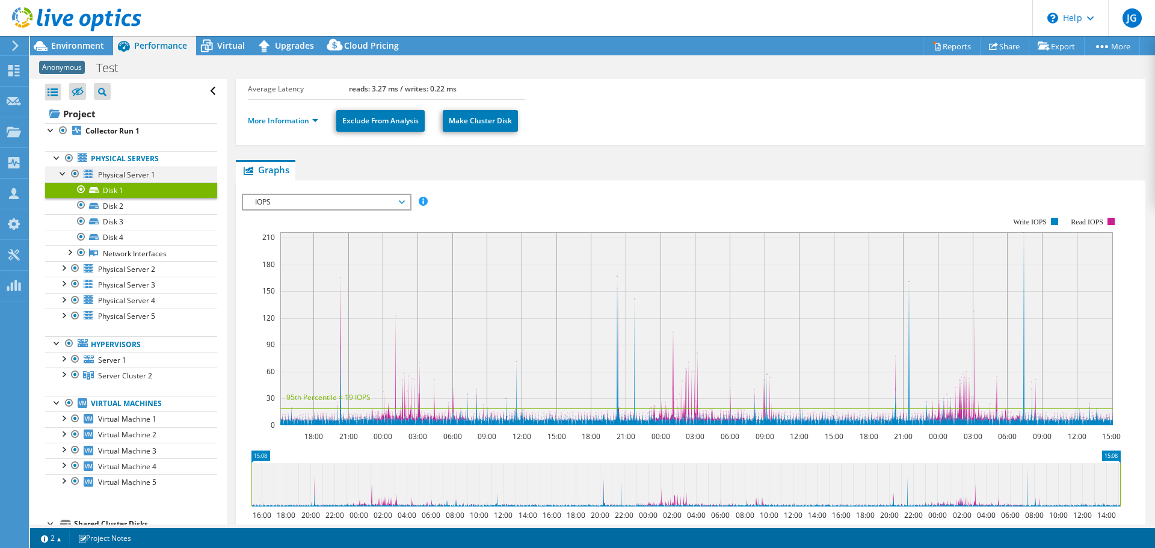
click at [60, 171] on div at bounding box center [63, 173] width 12 height 12
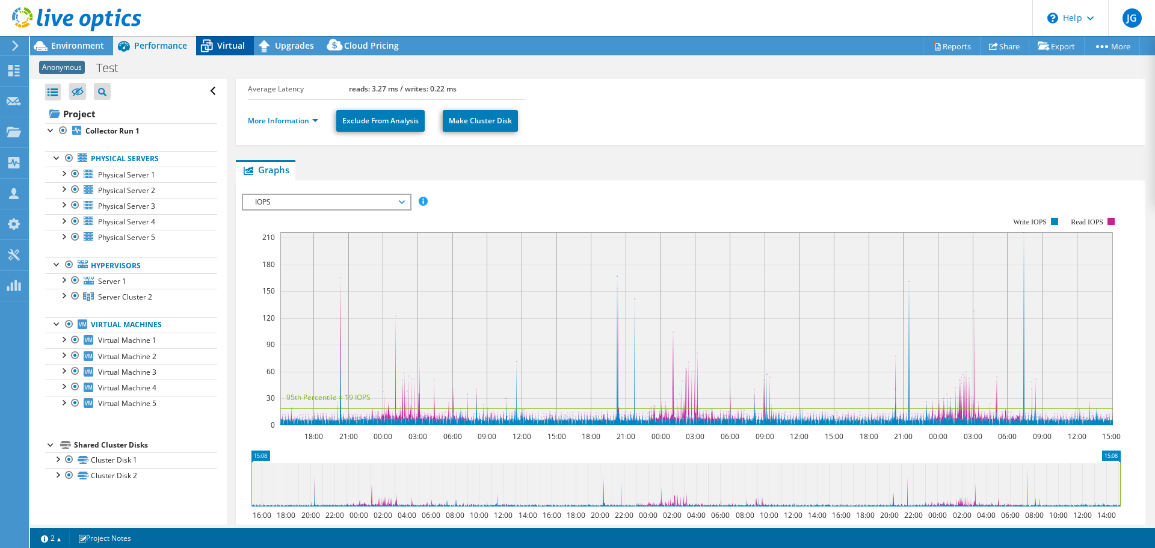
click at [216, 50] on icon at bounding box center [206, 45] width 21 height 21
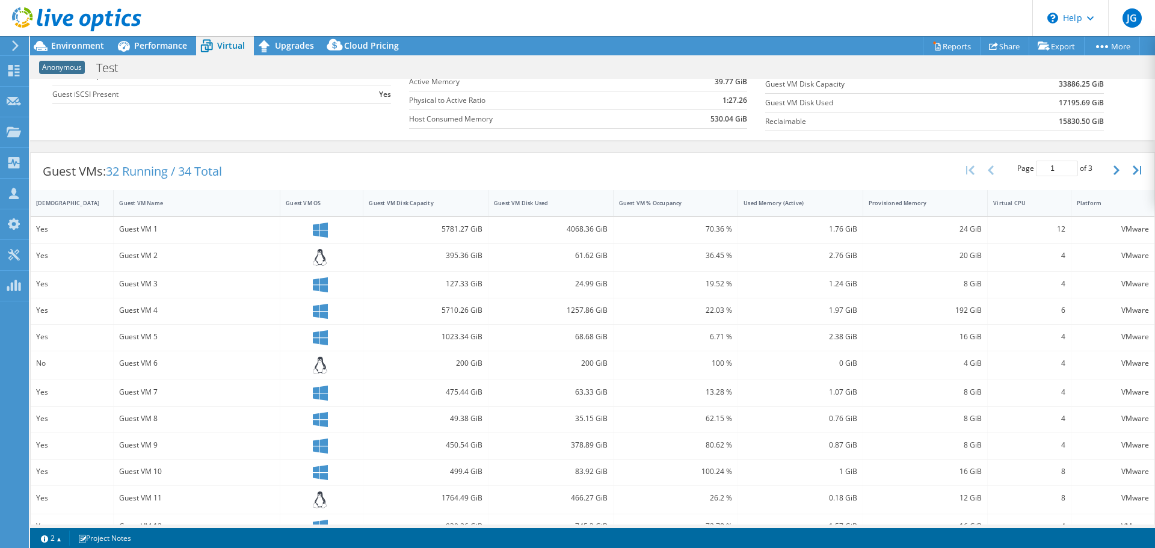
scroll to position [180, 0]
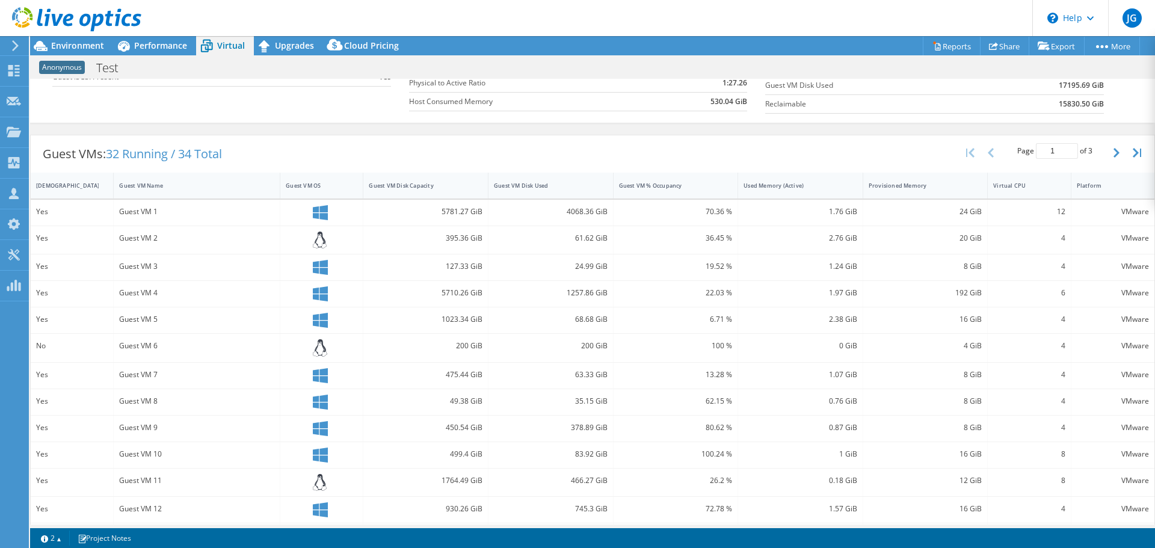
click at [470, 260] on div "127.33 GiB" at bounding box center [426, 266] width 114 height 13
click at [134, 266] on div "Guest VM 3" at bounding box center [196, 266] width 155 height 13
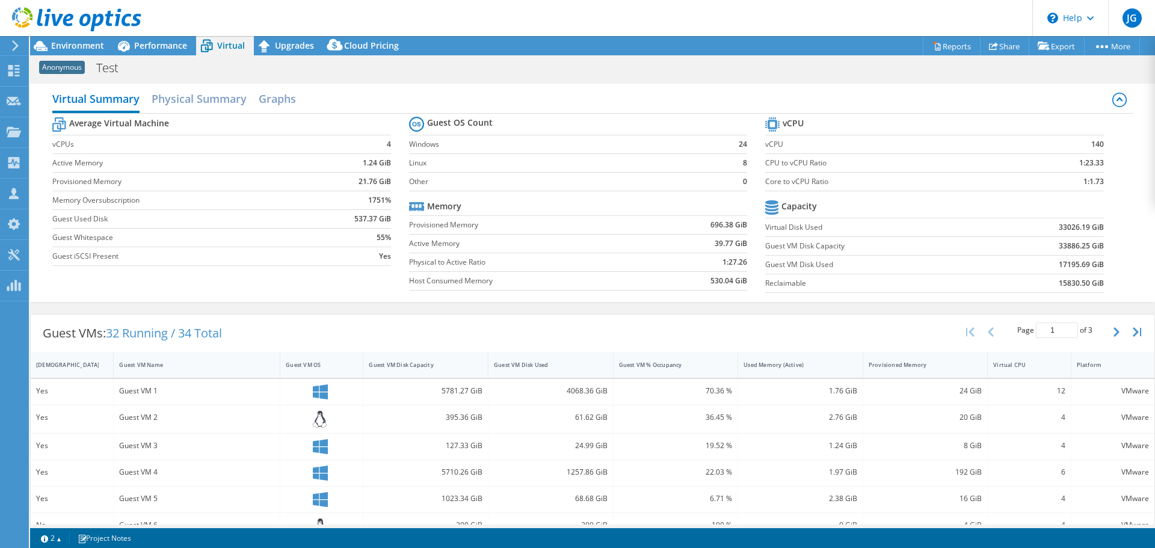
scroll to position [0, 0]
click at [180, 101] on h2 "Physical Summary" at bounding box center [199, 101] width 95 height 26
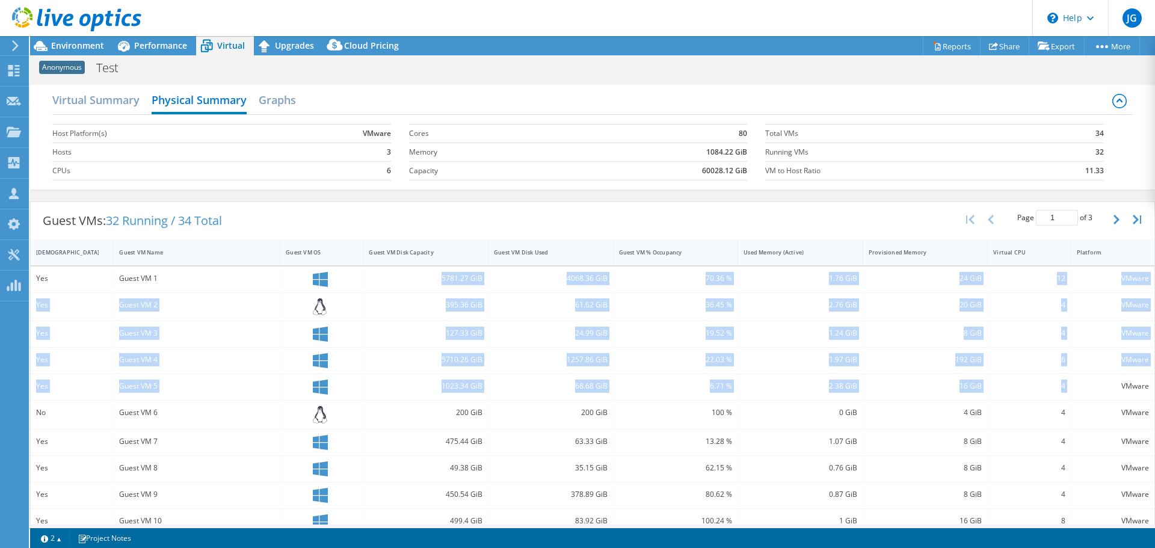
drag, startPoint x: 459, startPoint y: 283, endPoint x: 1096, endPoint y: 381, distance: 643.7
click at [1096, 381] on div "Yes Guest VM 1 5781.27 GiB 4068.36 GiB 70.36 % 1.76 GiB 24 GiB 12 VMware Yes Gu…" at bounding box center [592, 467] width 1123 height 403
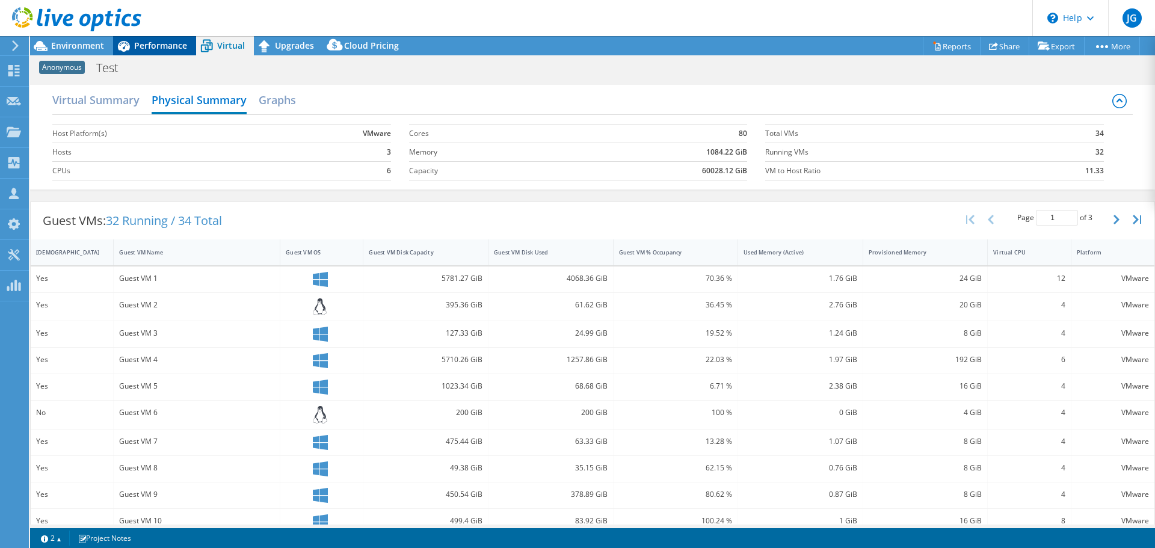
click at [135, 43] on span "Performance" at bounding box center [160, 45] width 53 height 11
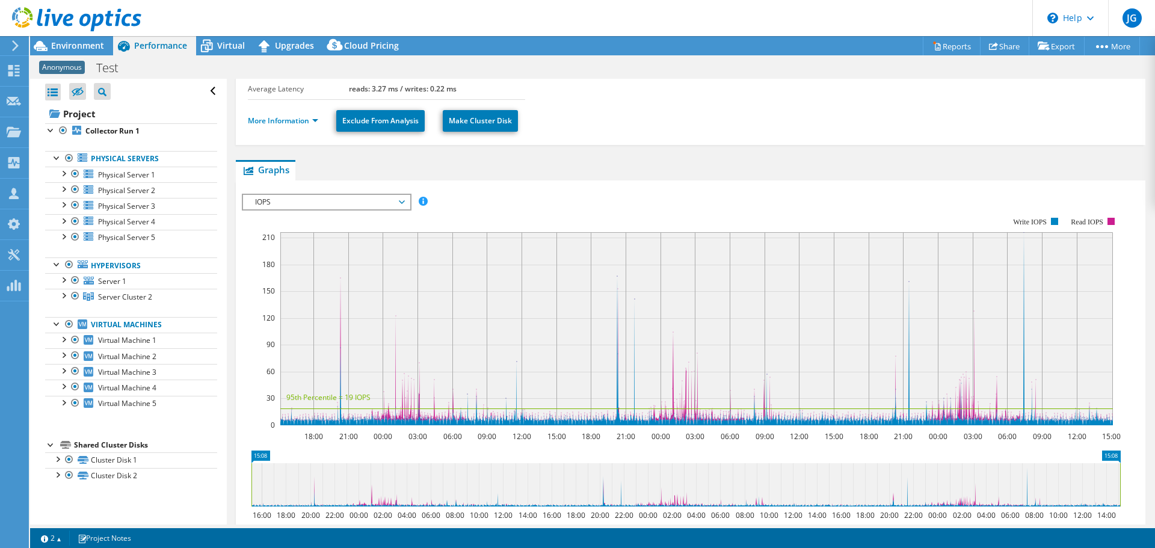
click at [68, 38] on div at bounding box center [70, 20] width 141 height 40
